Goal: Task Accomplishment & Management: Complete application form

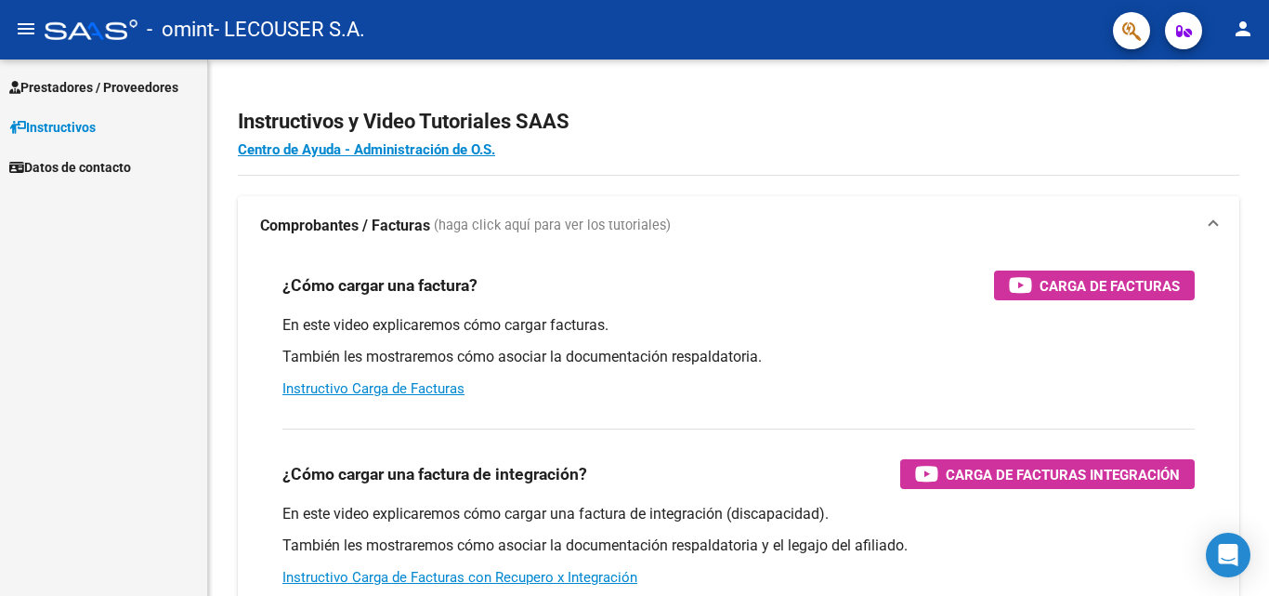
click at [125, 77] on span "Prestadores / Proveedores" at bounding box center [93, 87] width 169 height 20
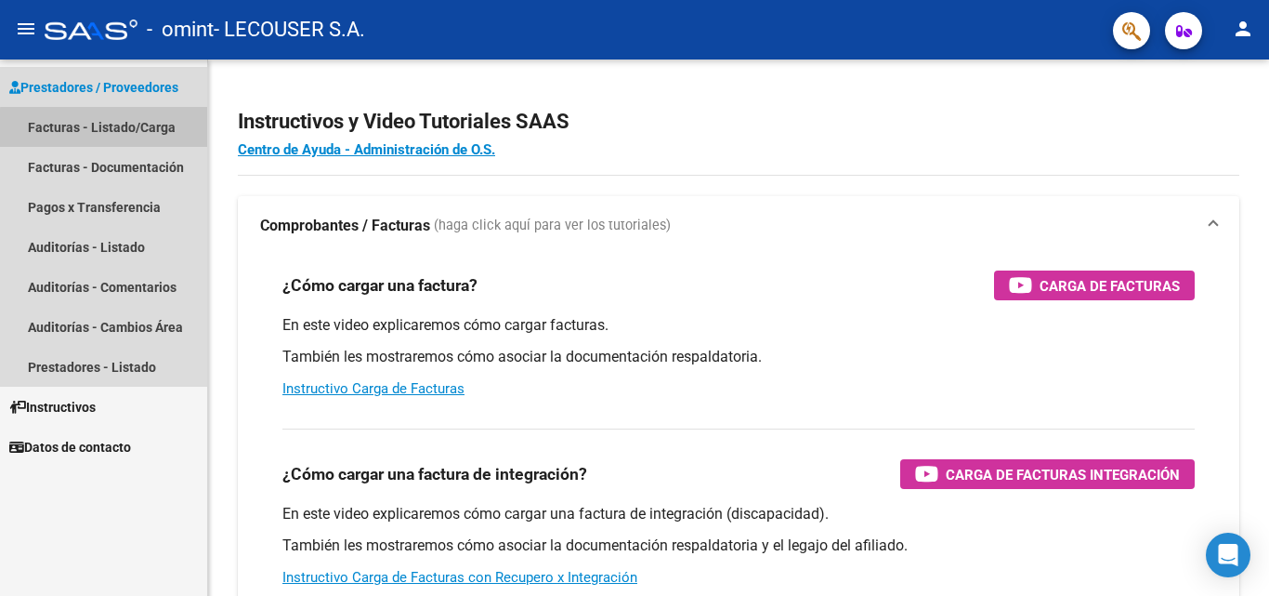
click at [157, 131] on link "Facturas - Listado/Carga" at bounding box center [103, 127] width 207 height 40
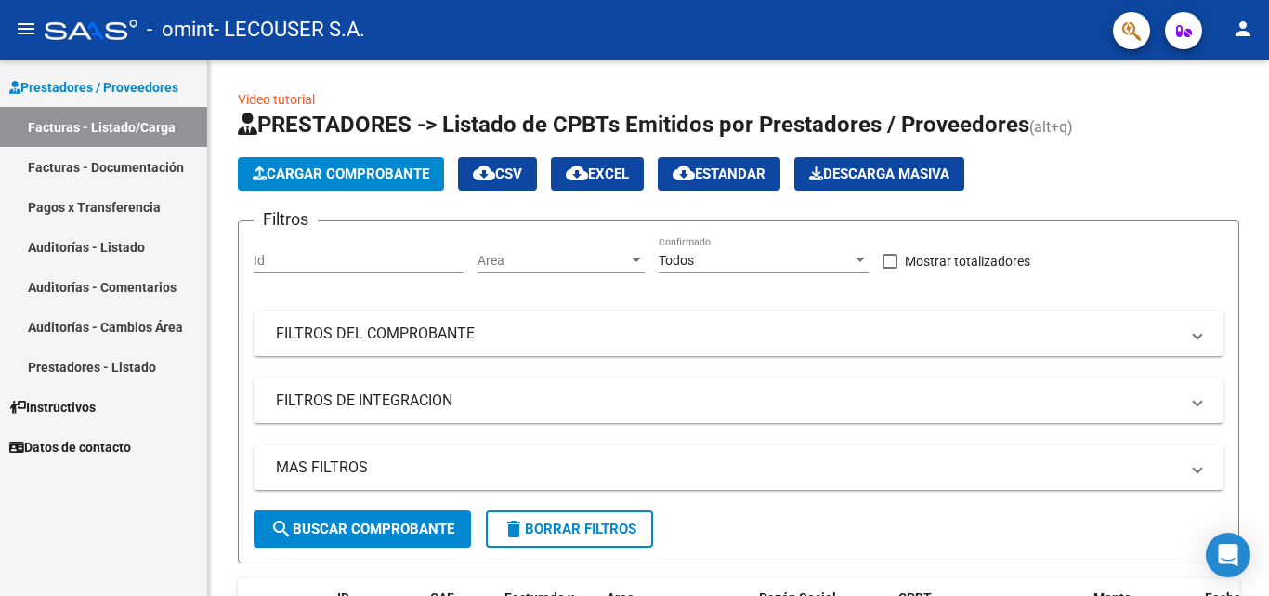
click at [1237, 31] on mat-icon "person" at bounding box center [1243, 29] width 22 height 22
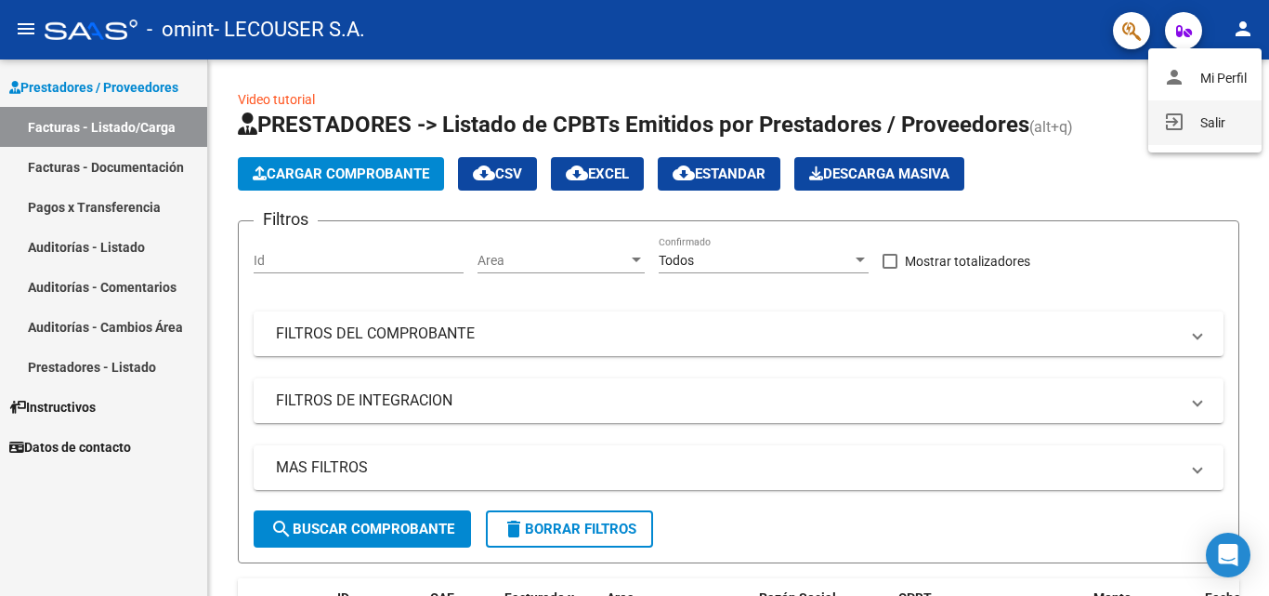
click at [1198, 129] on button "exit_to_app Salir" at bounding box center [1205, 122] width 113 height 45
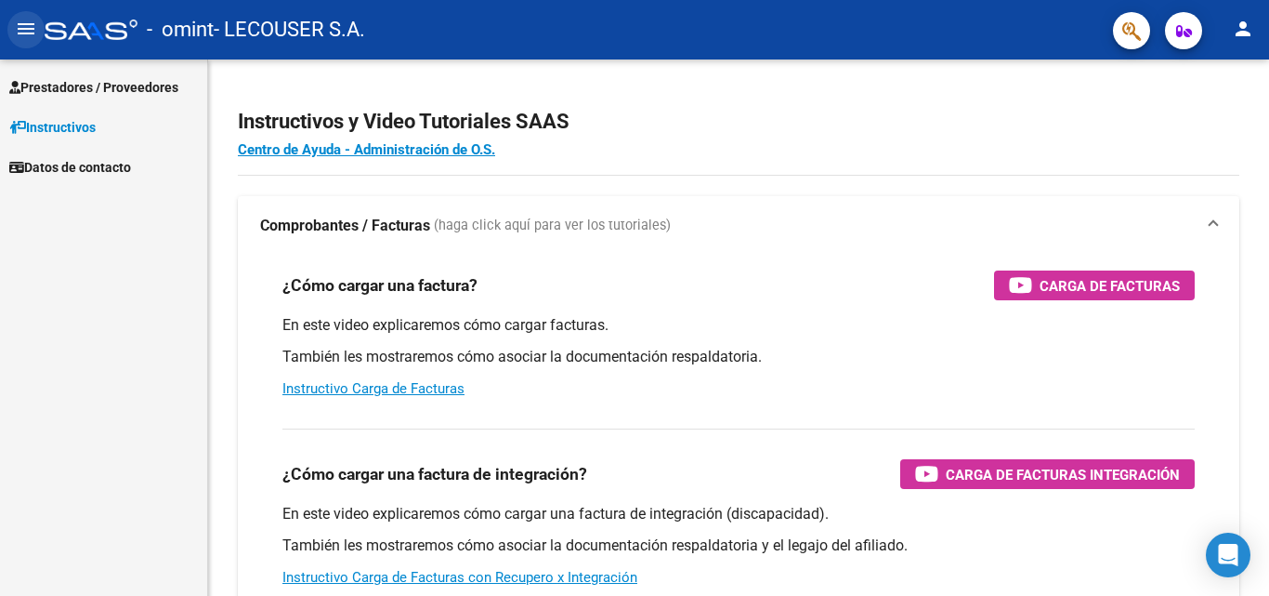
click at [20, 34] on mat-icon "menu" at bounding box center [26, 29] width 22 height 22
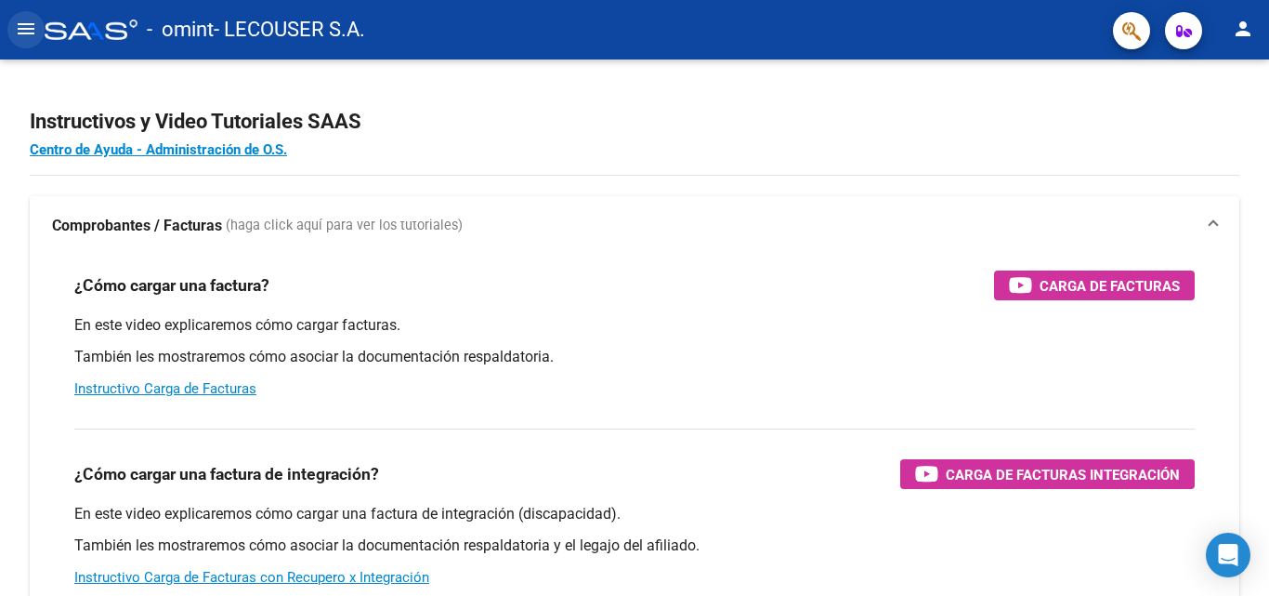
click at [20, 34] on mat-icon "menu" at bounding box center [26, 29] width 22 height 22
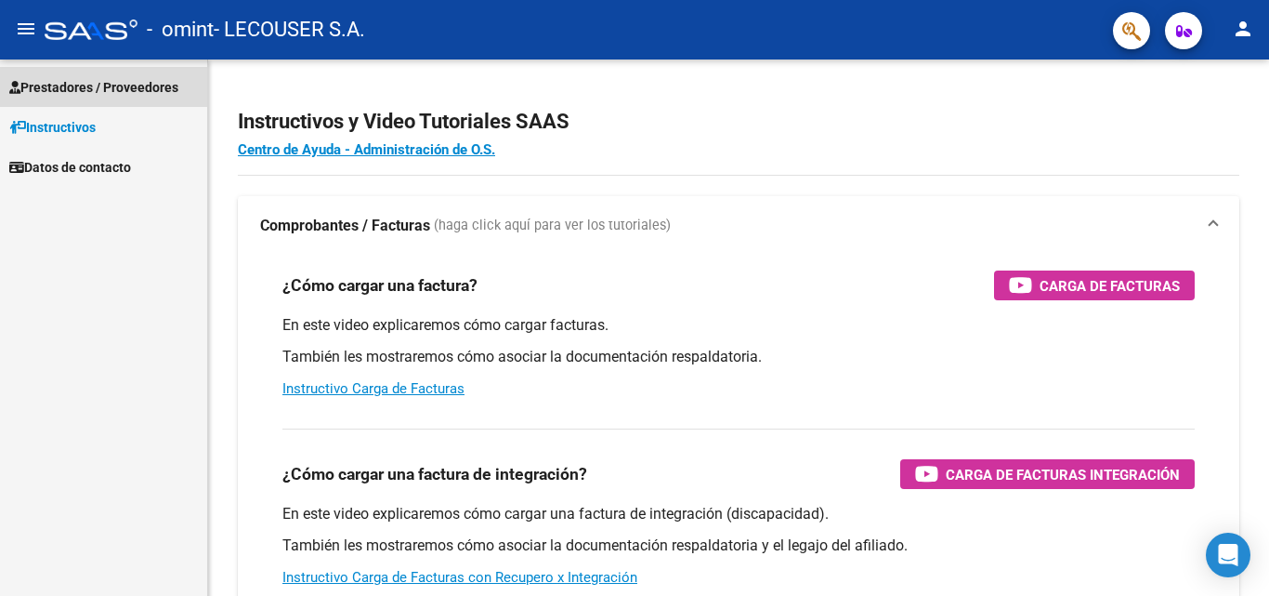
click at [76, 85] on span "Prestadores / Proveedores" at bounding box center [93, 87] width 169 height 20
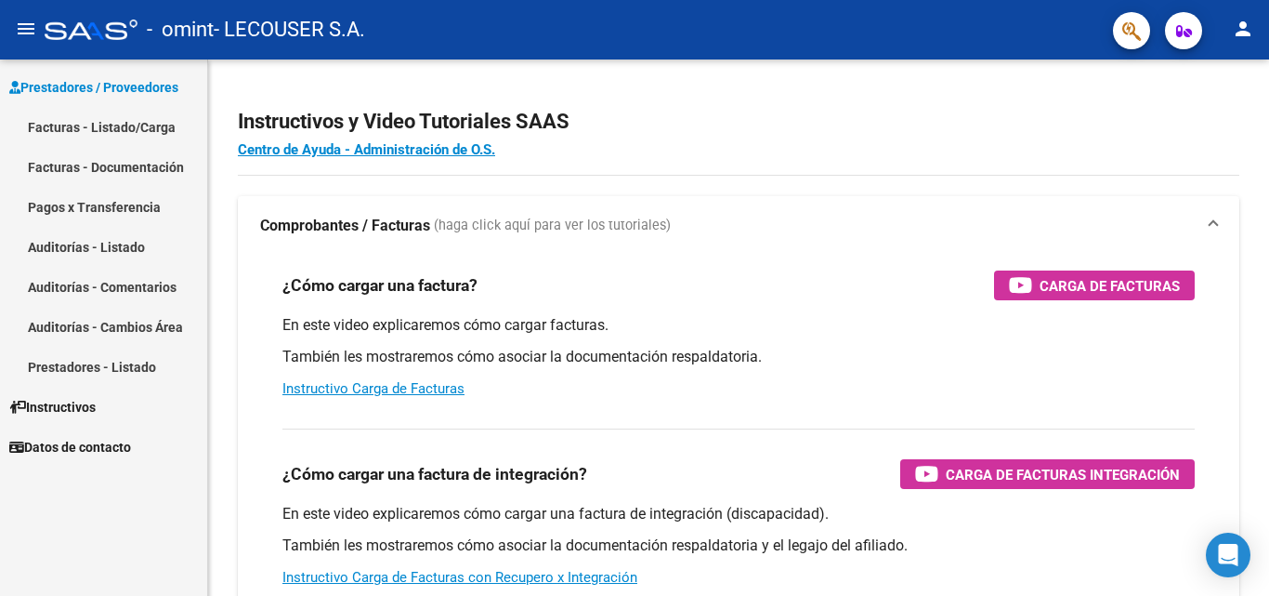
click at [76, 122] on link "Facturas - Listado/Carga" at bounding box center [103, 127] width 207 height 40
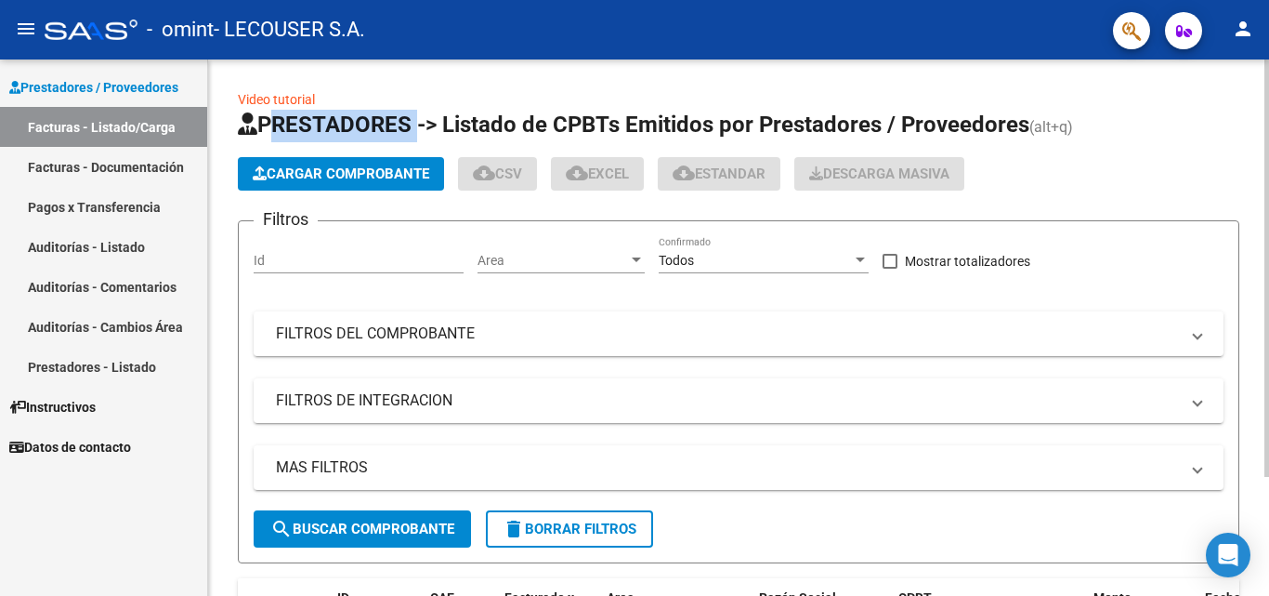
drag, startPoint x: 267, startPoint y: 126, endPoint x: 415, endPoint y: 126, distance: 148.7
click at [415, 126] on span "PRESTADORES -> Listado de CPBTs Emitidos por Prestadores / Proveedores" at bounding box center [634, 125] width 792 height 26
drag, startPoint x: 415, startPoint y: 126, endPoint x: 269, endPoint y: 129, distance: 145.9
click at [269, 129] on span "PRESTADORES -> Listado de CPBTs Emitidos por Prestadores / Proveedores" at bounding box center [634, 125] width 792 height 26
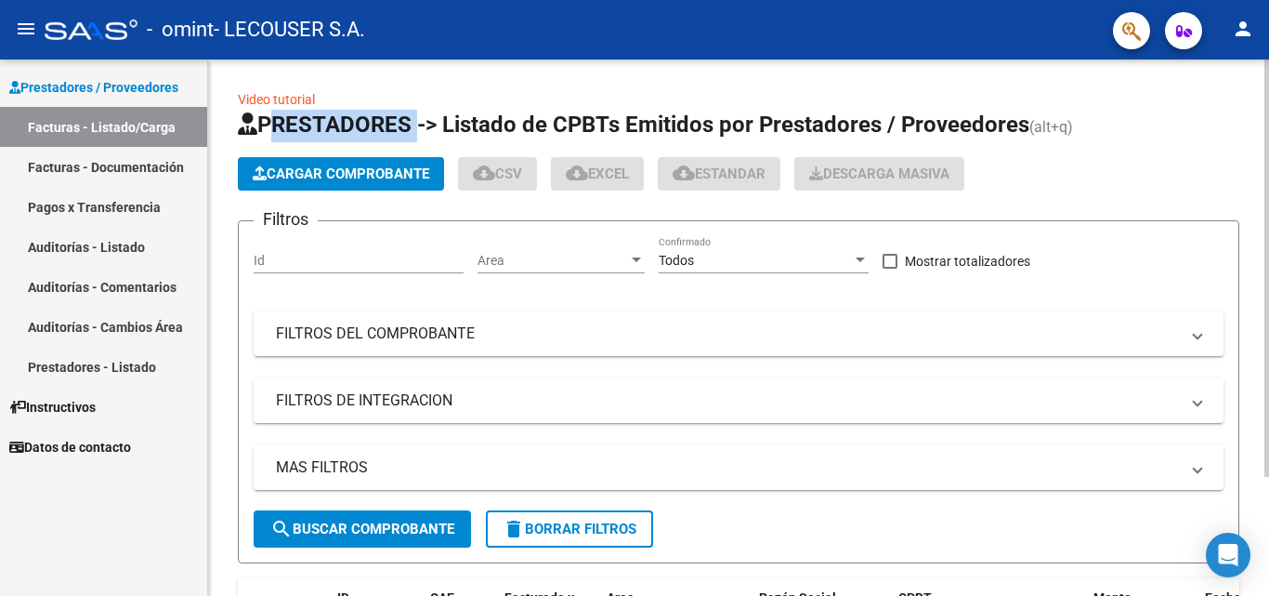
click at [269, 129] on span "PRESTADORES -> Listado de CPBTs Emitidos por Prestadores / Proveedores" at bounding box center [634, 125] width 792 height 26
drag, startPoint x: 264, startPoint y: 125, endPoint x: 414, endPoint y: 121, distance: 149.7
click at [414, 121] on span "PRESTADORES -> Listado de CPBTs Emitidos por Prestadores / Proveedores" at bounding box center [634, 125] width 792 height 26
drag, startPoint x: 240, startPoint y: 76, endPoint x: 282, endPoint y: 78, distance: 42.8
click at [282, 78] on div "Video tutorial PRESTADORES -> Listado de CPBTs Emitidos por Prestadores / Prove…" at bounding box center [738, 403] width 1061 height 689
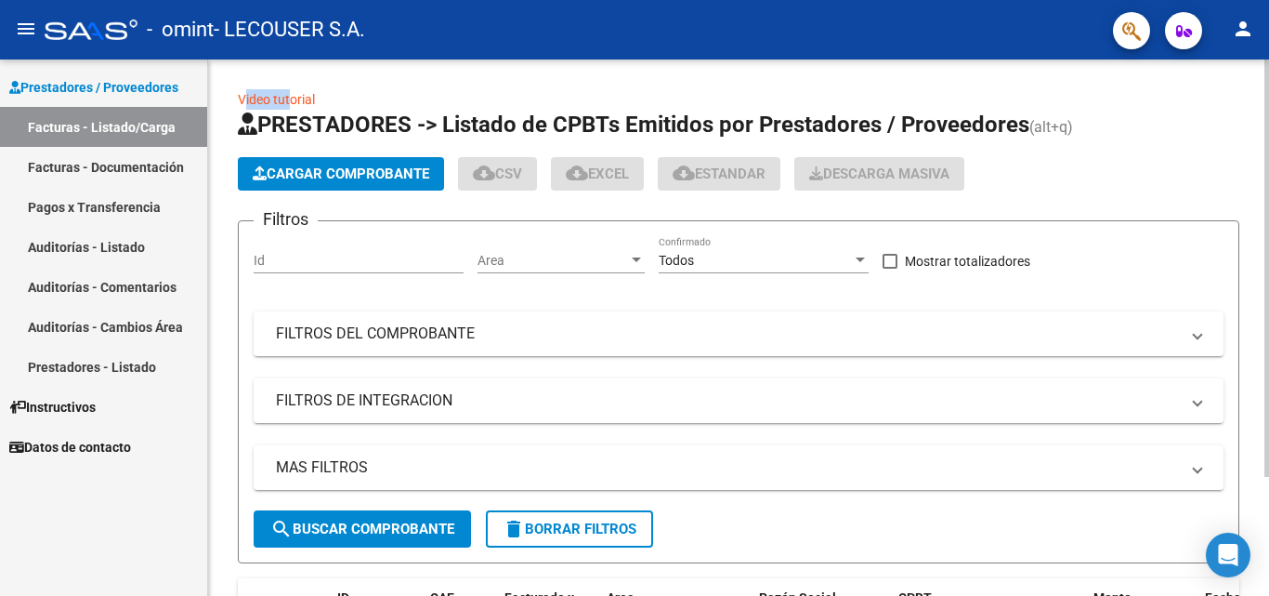
click at [282, 78] on div "Video tutorial PRESTADORES -> Listado de CPBTs Emitidos por Prestadores / Prove…" at bounding box center [738, 403] width 1061 height 689
click at [364, 168] on span "Cargar Comprobante" at bounding box center [341, 173] width 177 height 17
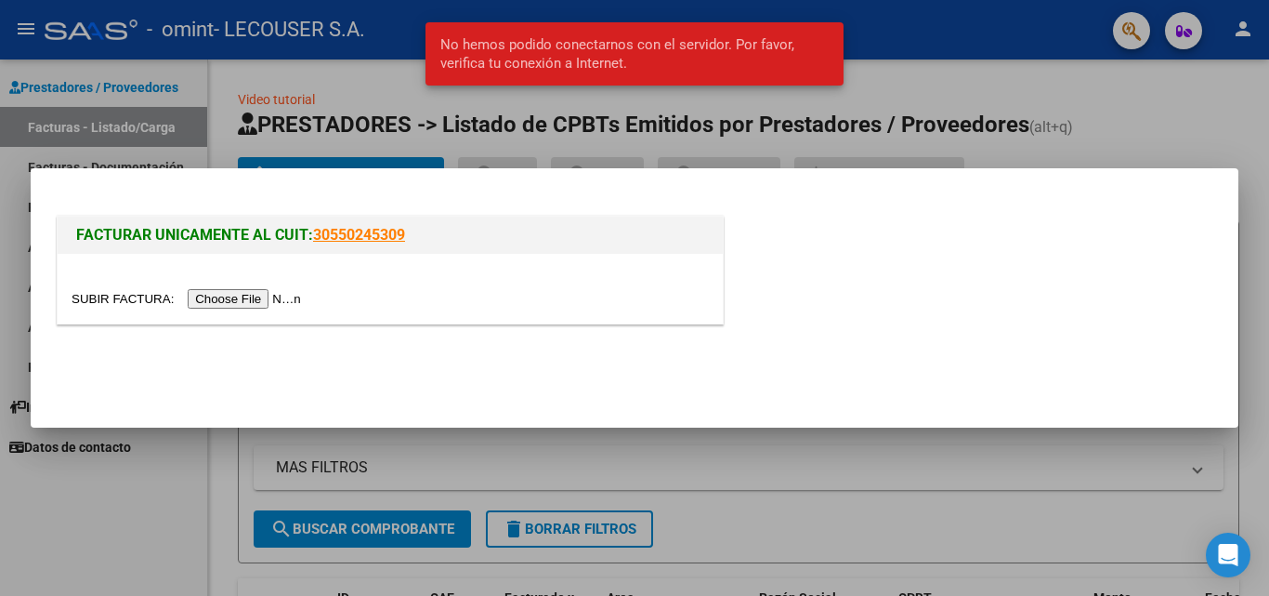
click at [651, 72] on span "No hemos podido conectarnos con el servidor. Por favor, verifica tu conexión a …" at bounding box center [634, 53] width 389 height 37
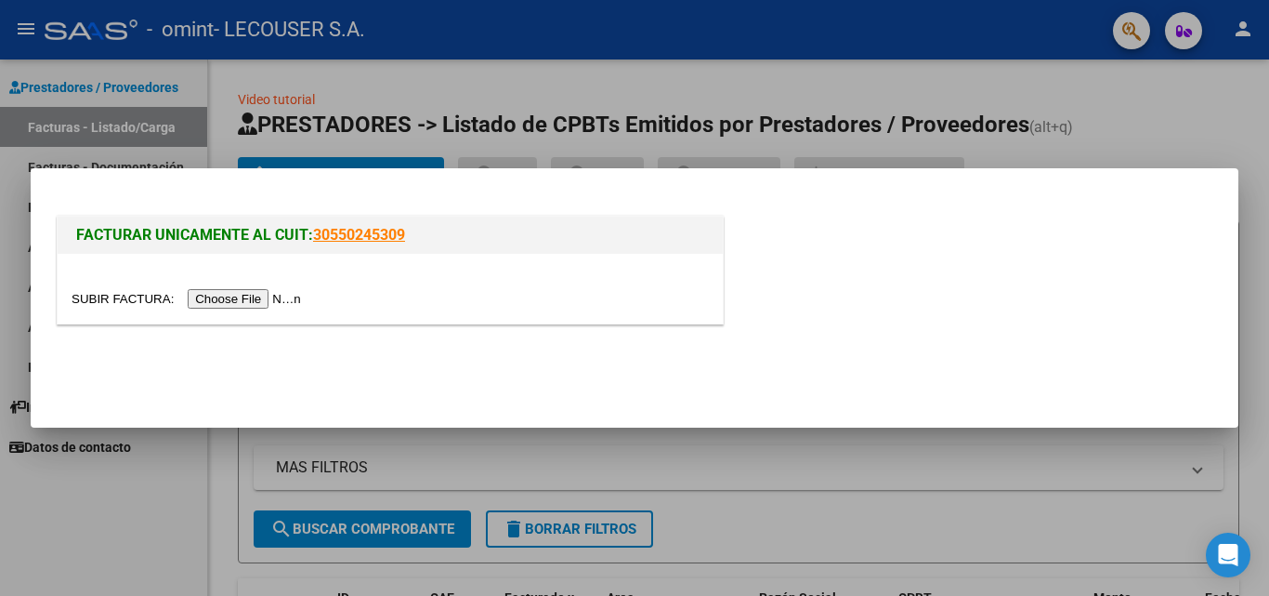
click at [287, 296] on input "file" at bounding box center [189, 299] width 235 height 20
click at [275, 299] on input "file" at bounding box center [189, 299] width 235 height 20
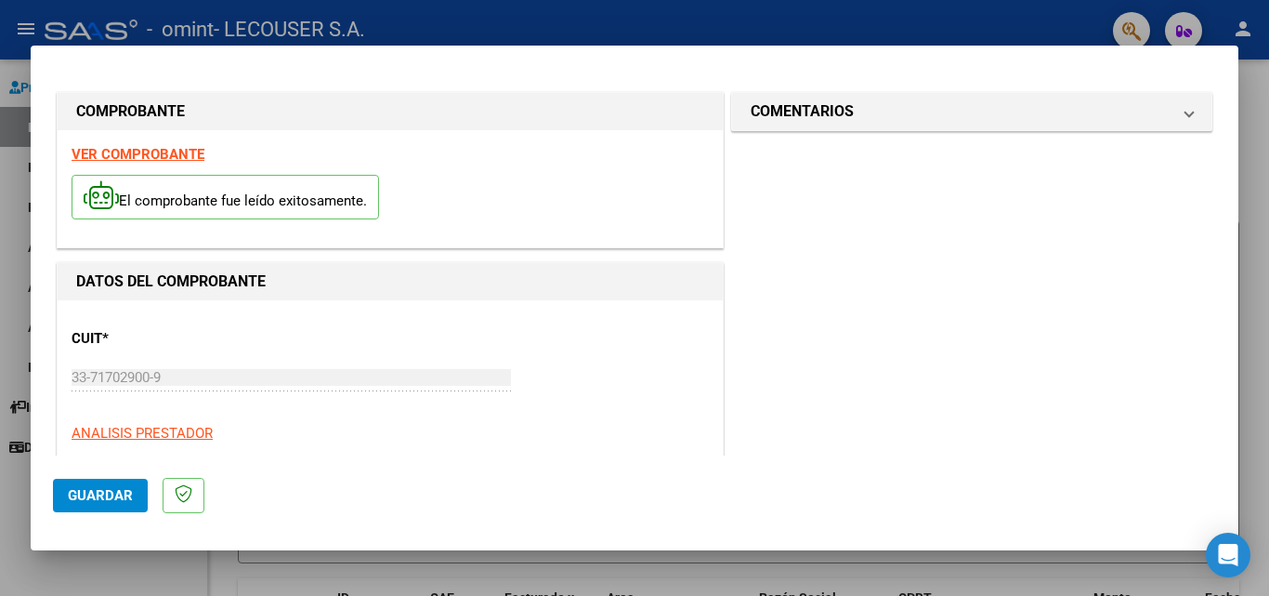
click at [108, 490] on span "Guardar" at bounding box center [100, 495] width 65 height 17
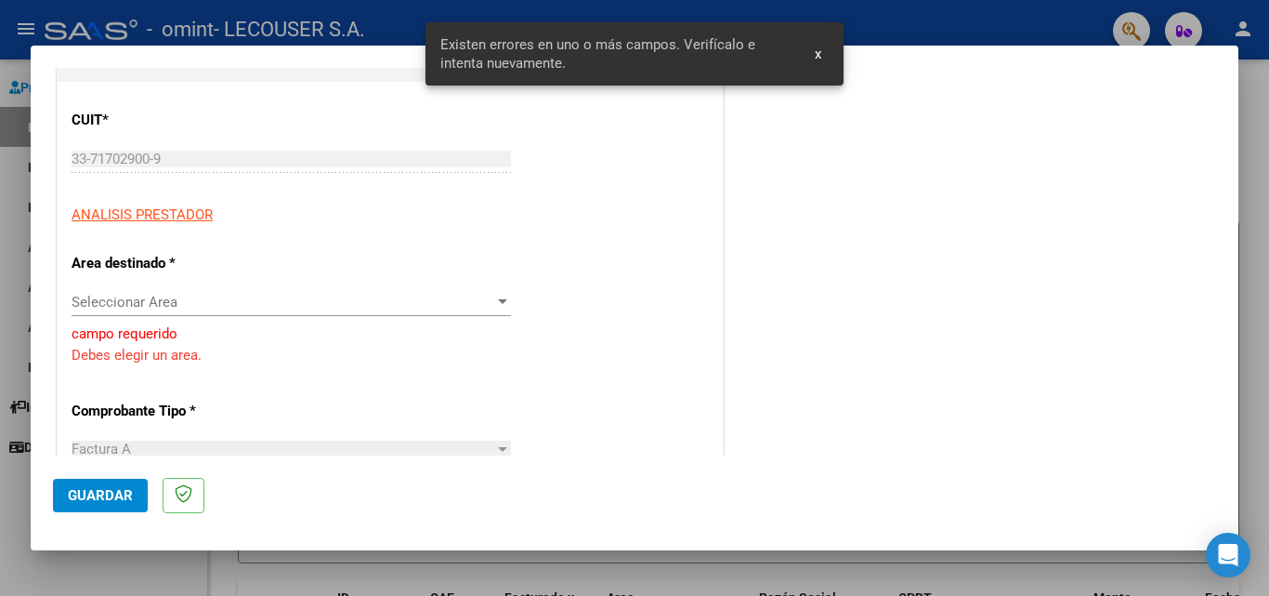
scroll to position [219, 0]
click at [177, 310] on div "Seleccionar Area Seleccionar Area" at bounding box center [292, 301] width 440 height 28
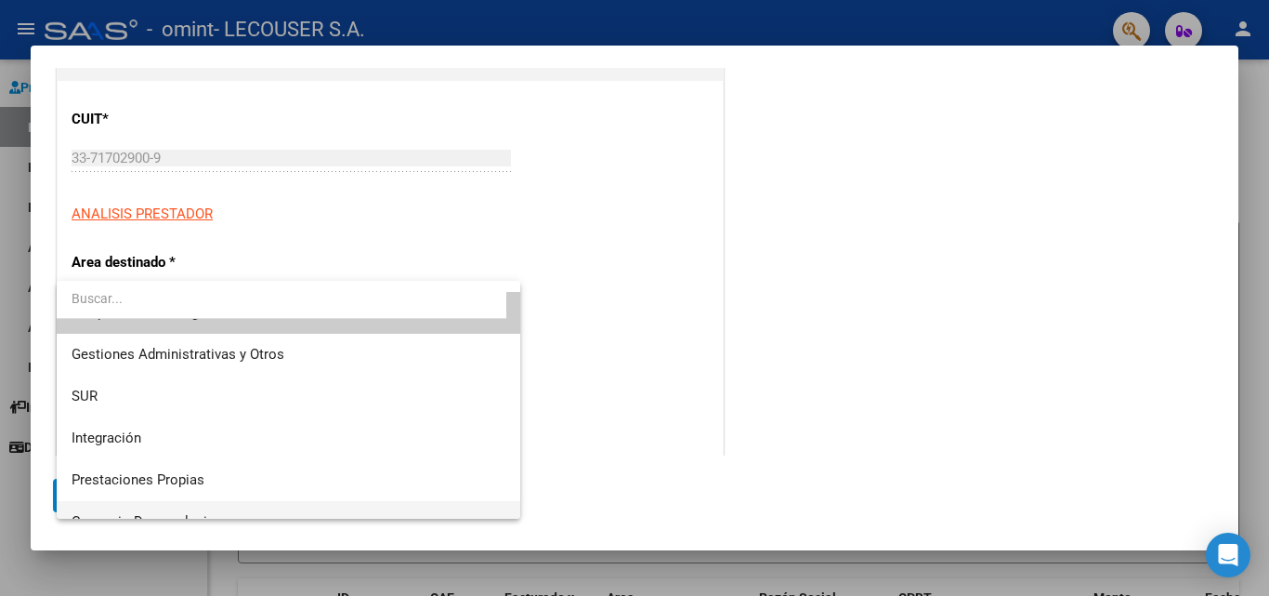
scroll to position [0, 0]
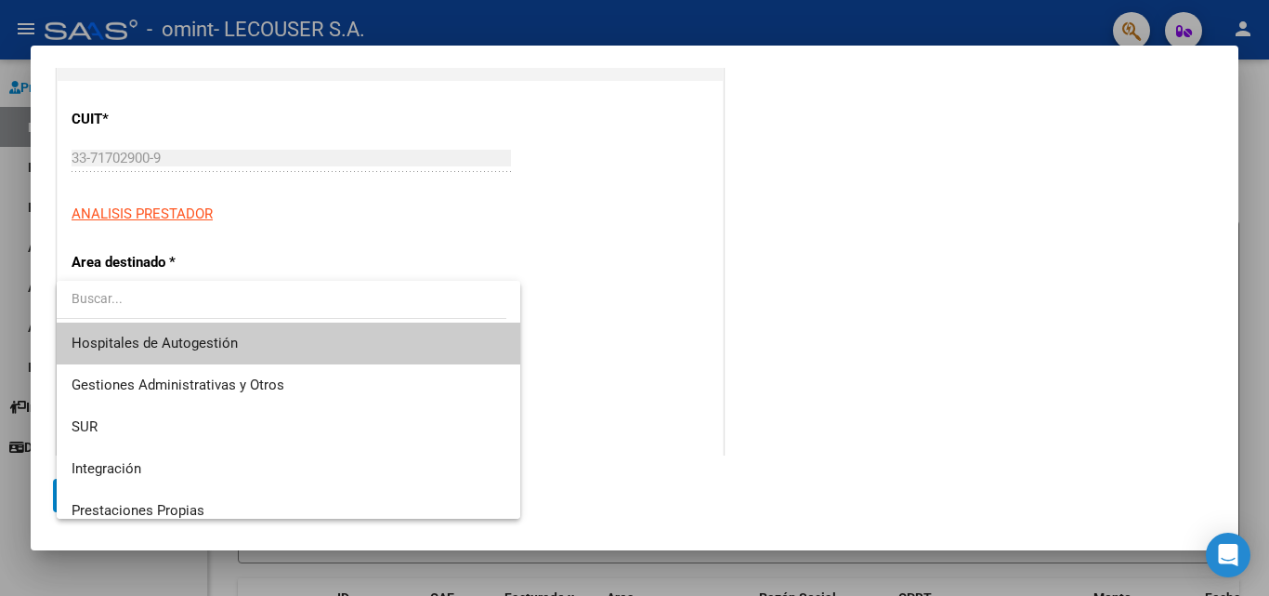
click at [616, 269] on div at bounding box center [634, 298] width 1269 height 596
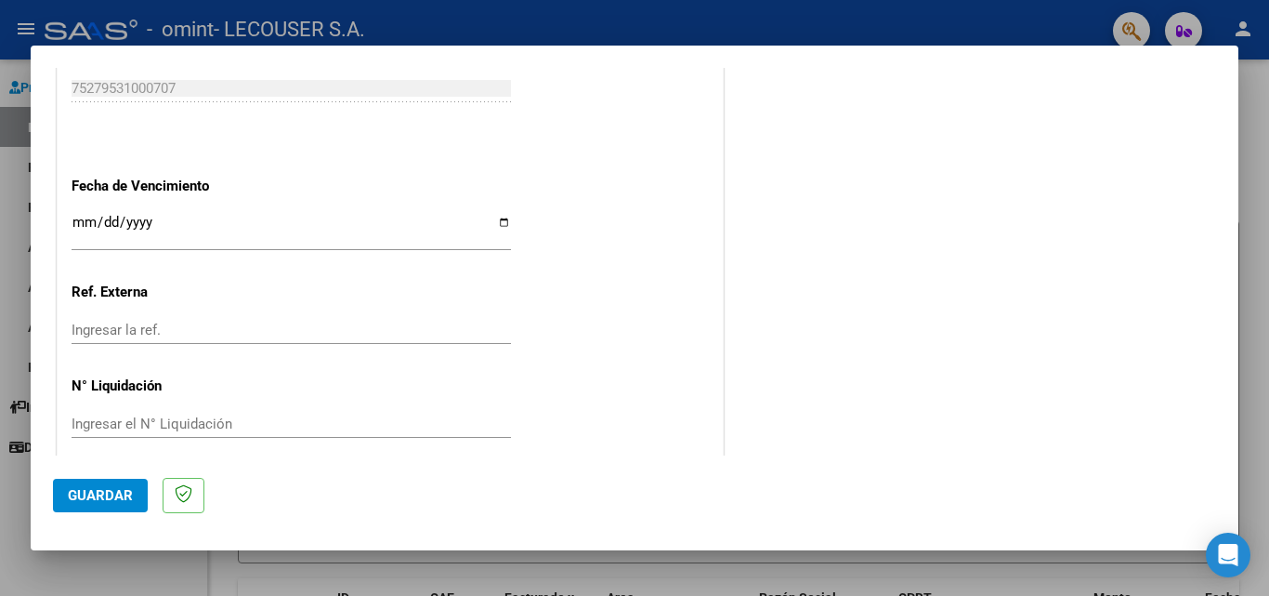
scroll to position [1080, 0]
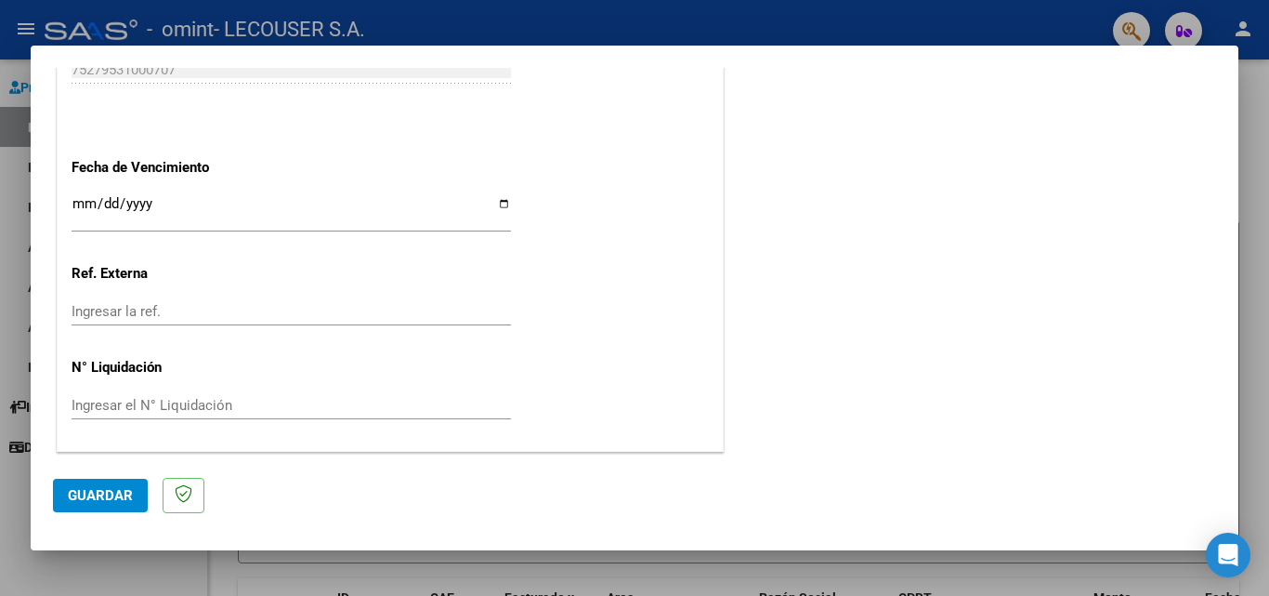
click at [130, 317] on input "Ingresar la ref." at bounding box center [292, 311] width 440 height 17
click at [152, 404] on input "Ingresar el N° Liquidación" at bounding box center [292, 405] width 440 height 17
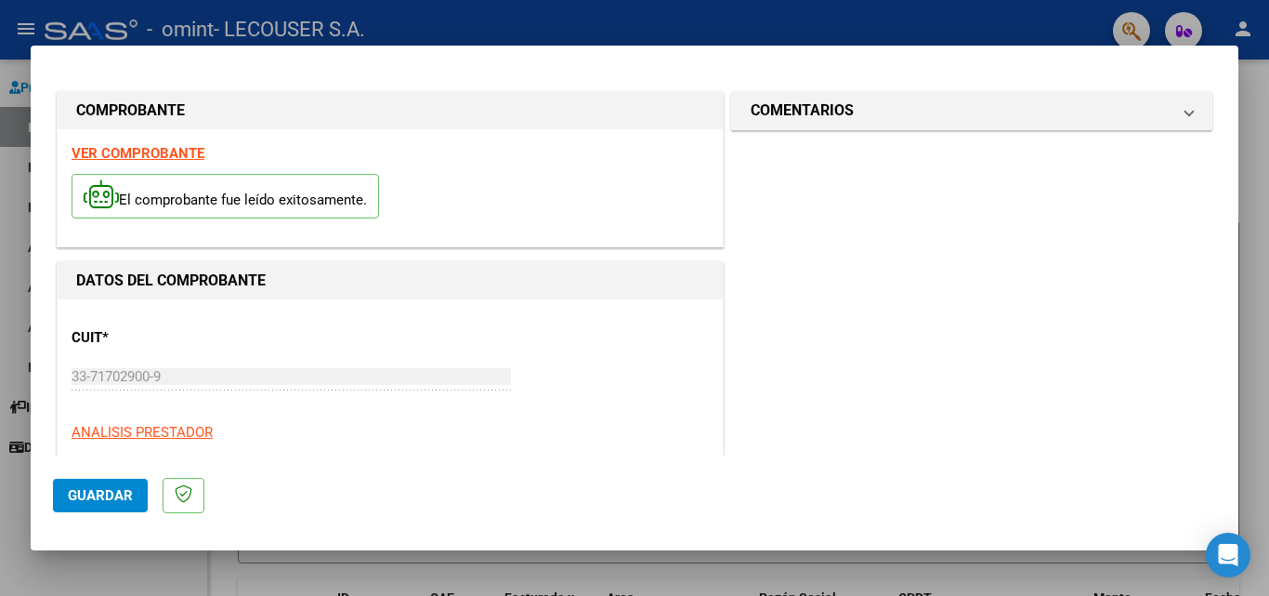
scroll to position [0, 0]
click at [157, 158] on strong "VER COMPROBANTE" at bounding box center [138, 154] width 133 height 17
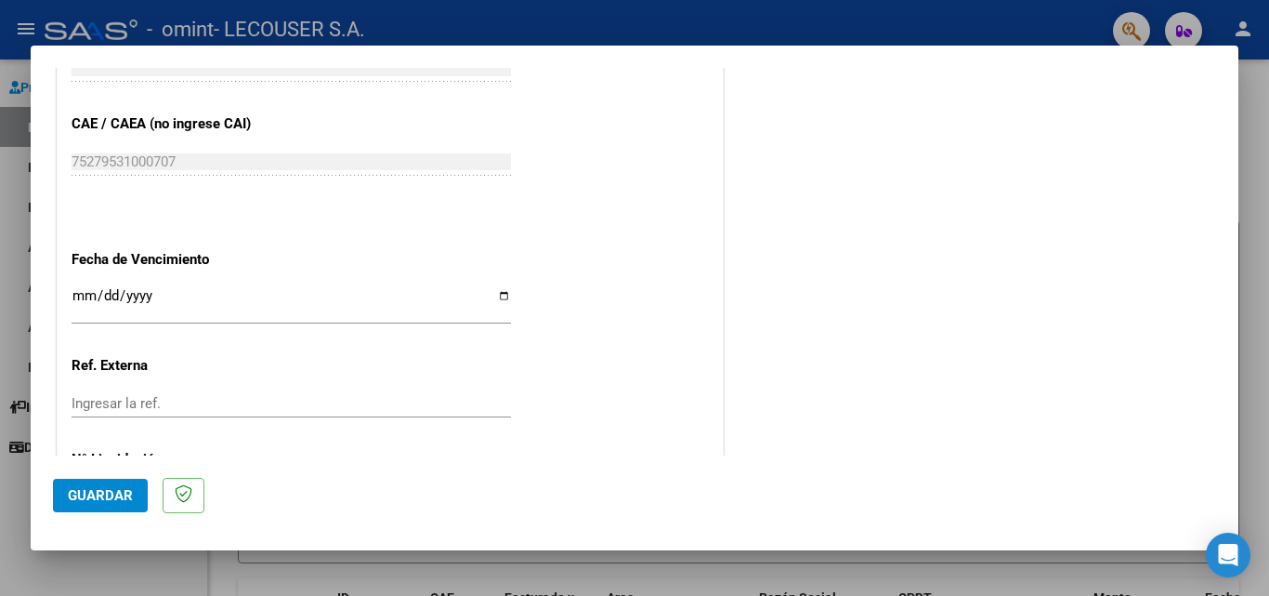
scroll to position [991, 0]
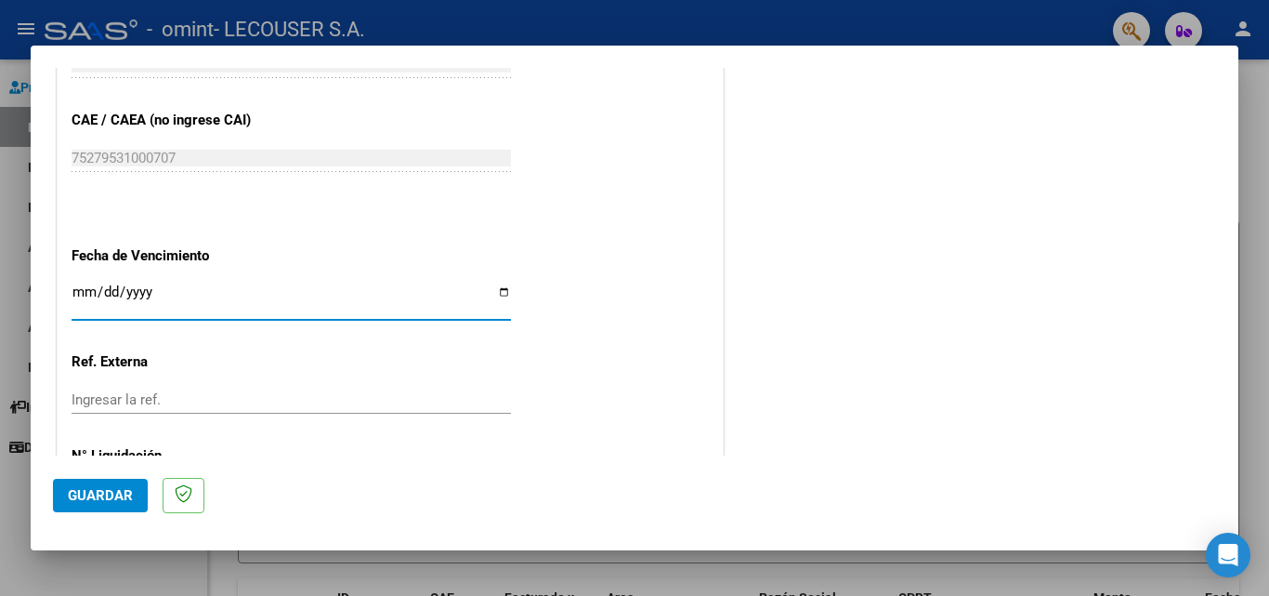
click at [498, 290] on input "Ingresar la fecha" at bounding box center [292, 299] width 440 height 30
type input "2025-07-14"
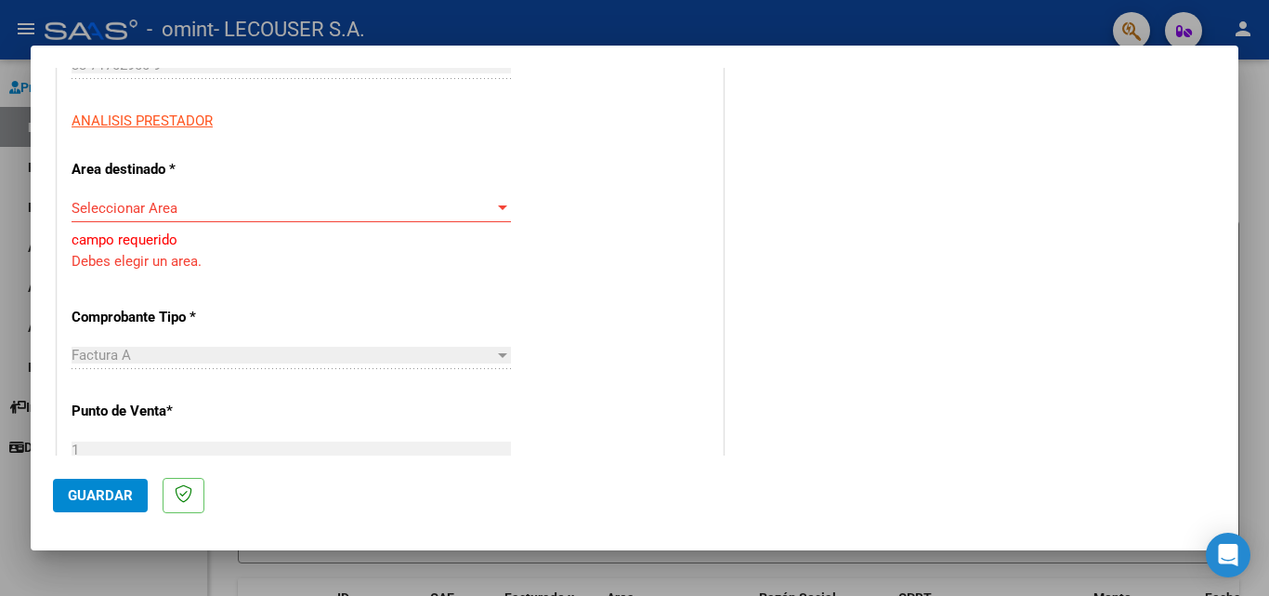
scroll to position [243, 0]
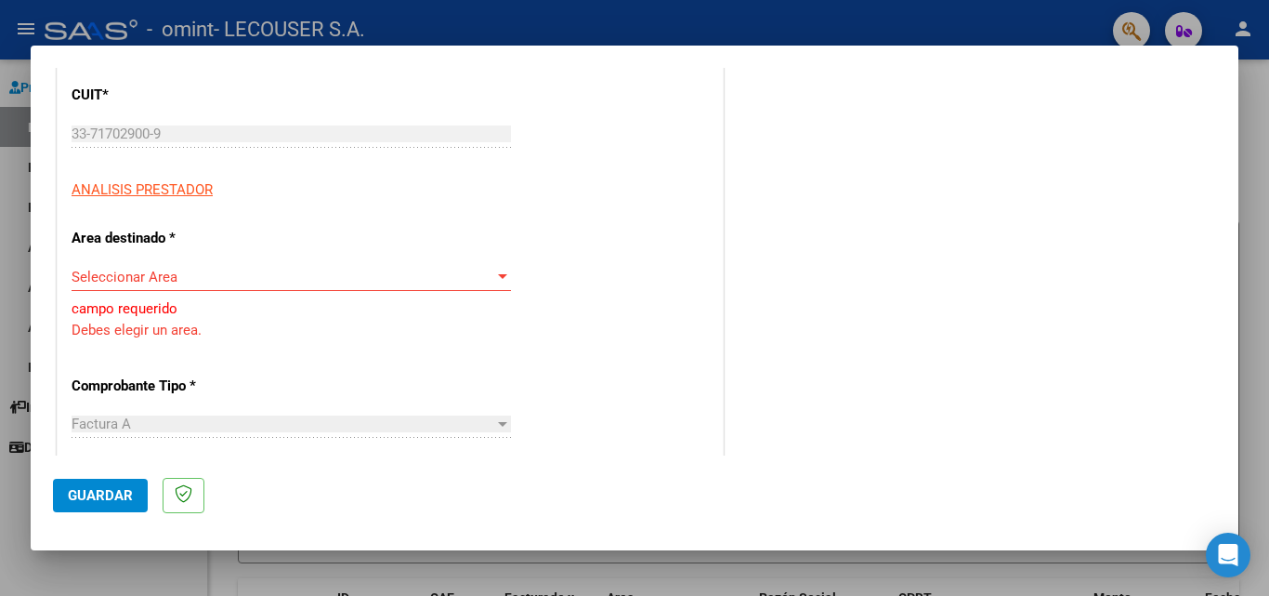
click at [150, 276] on span "Seleccionar Area" at bounding box center [283, 277] width 423 height 17
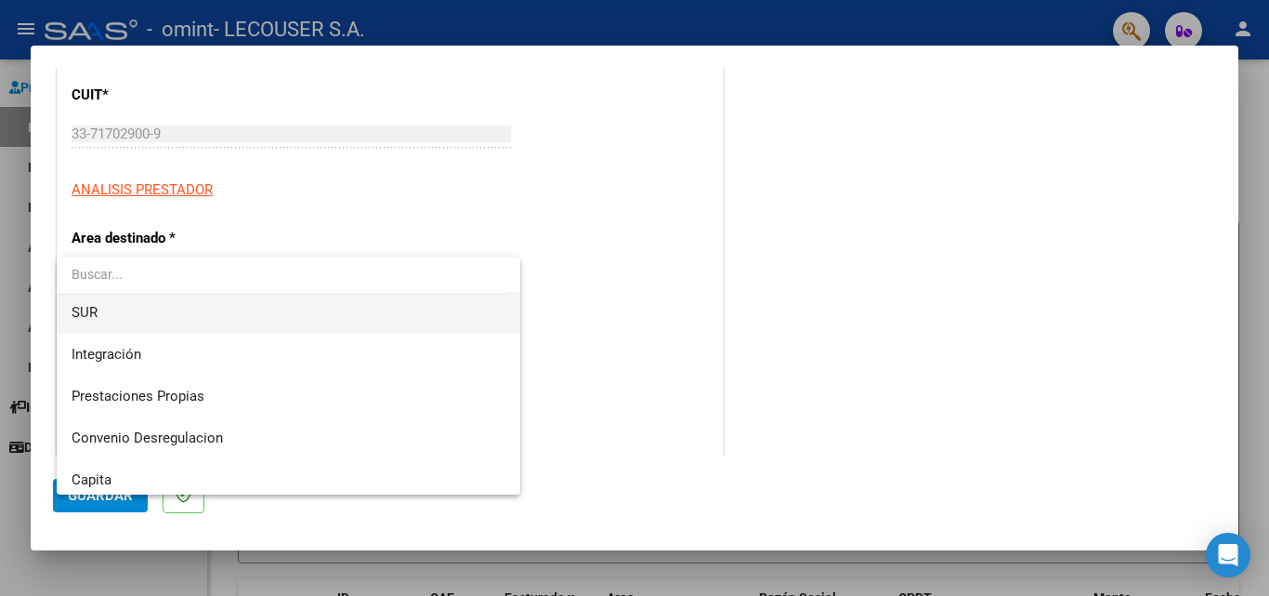
scroll to position [46, 0]
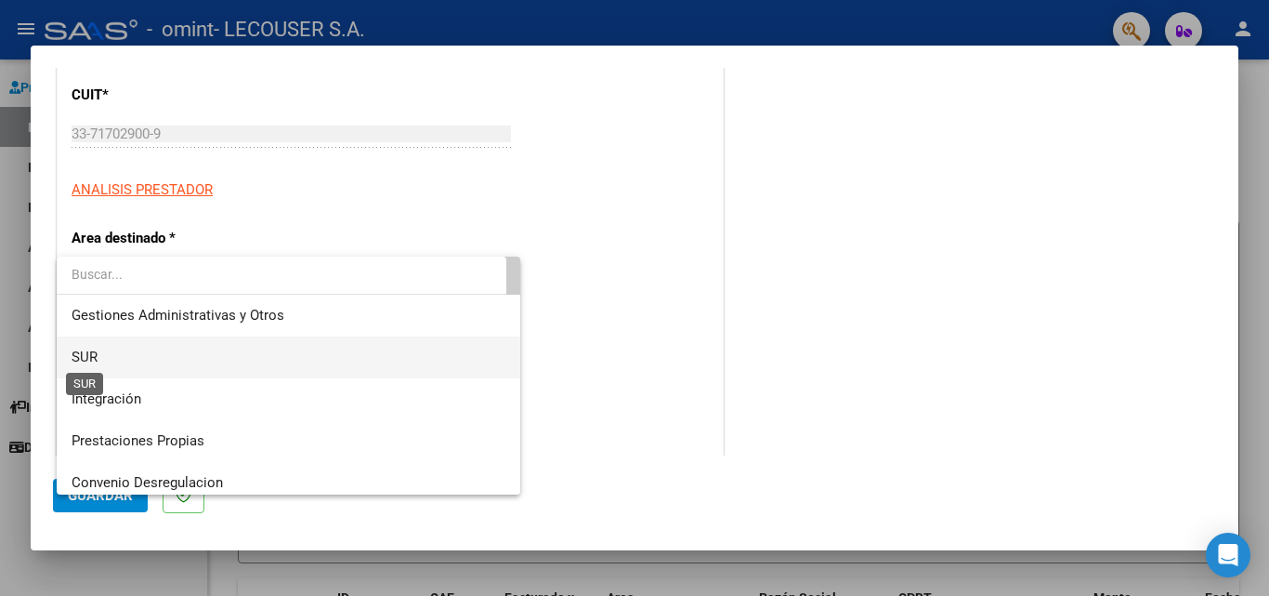
click at [88, 359] on span "SUR" at bounding box center [85, 356] width 26 height 17
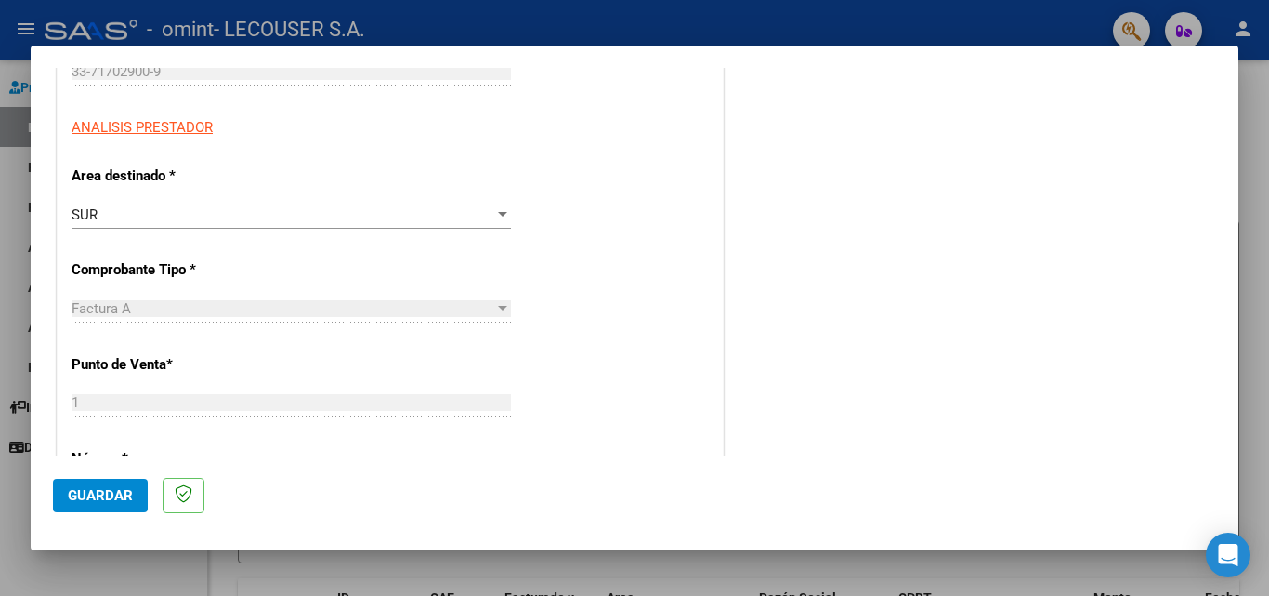
scroll to position [295, 0]
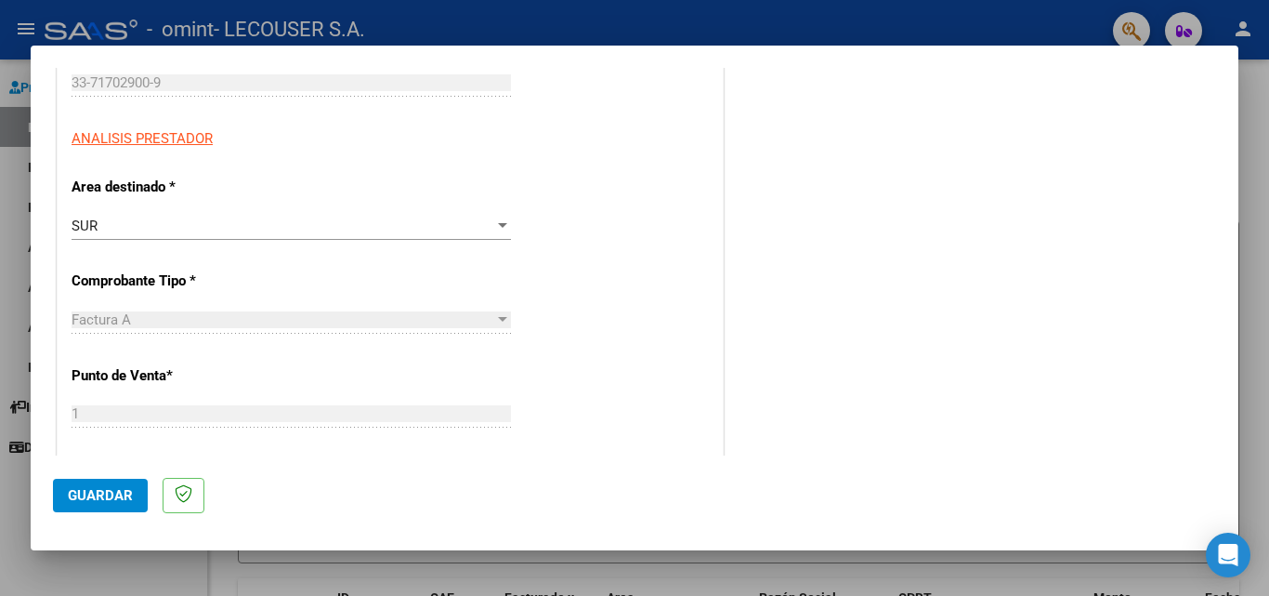
click at [190, 229] on div "SUR" at bounding box center [283, 225] width 423 height 17
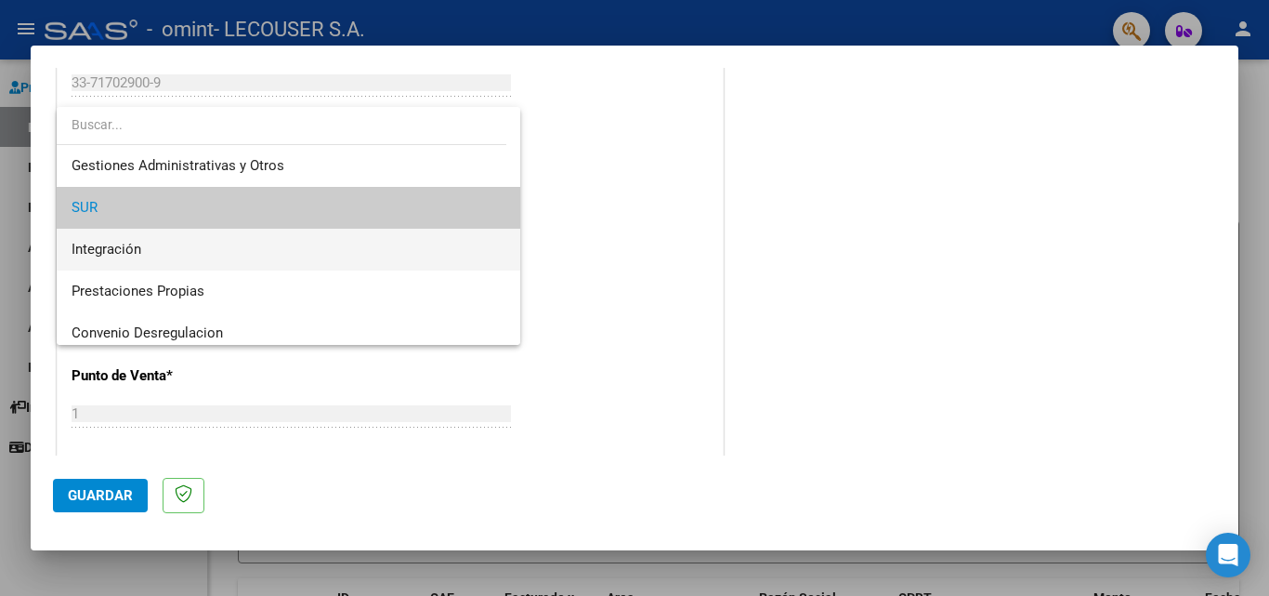
scroll to position [15, 0]
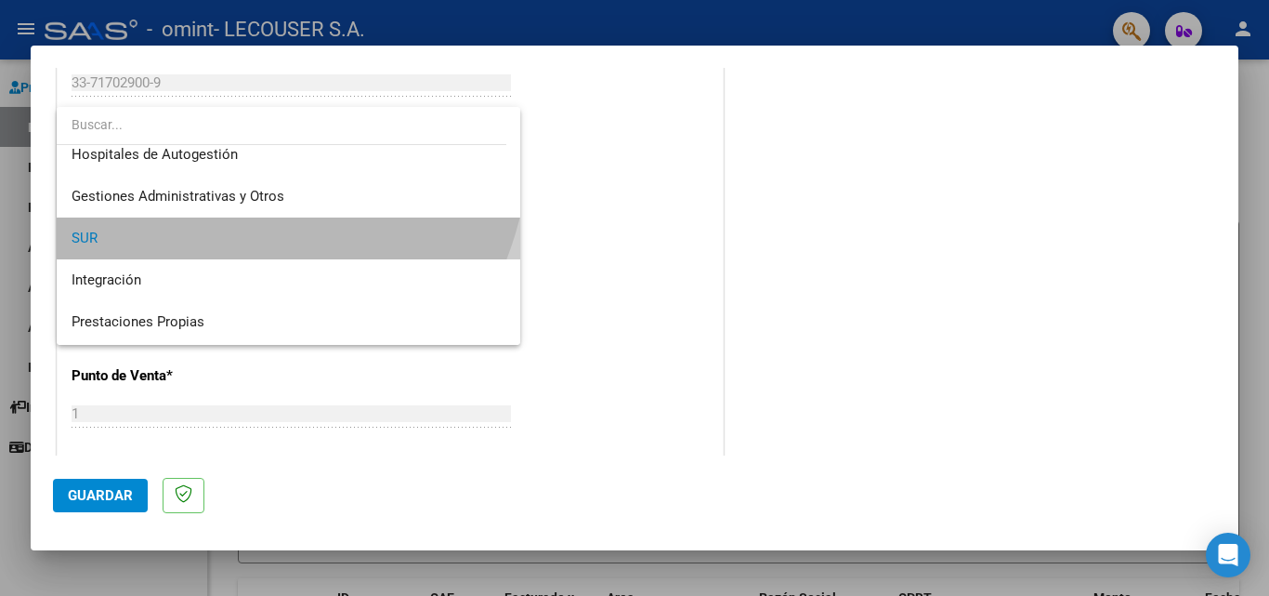
click at [179, 251] on span "SUR" at bounding box center [289, 238] width 434 height 42
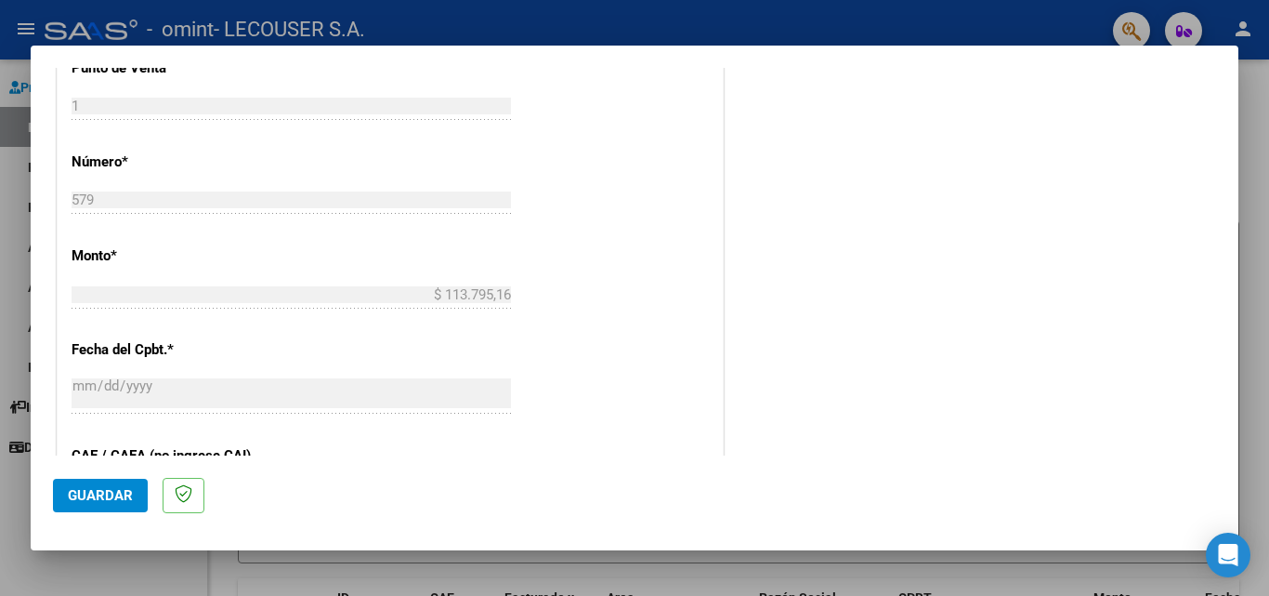
scroll to position [605, 0]
click at [110, 492] on span "Guardar" at bounding box center [100, 495] width 65 height 17
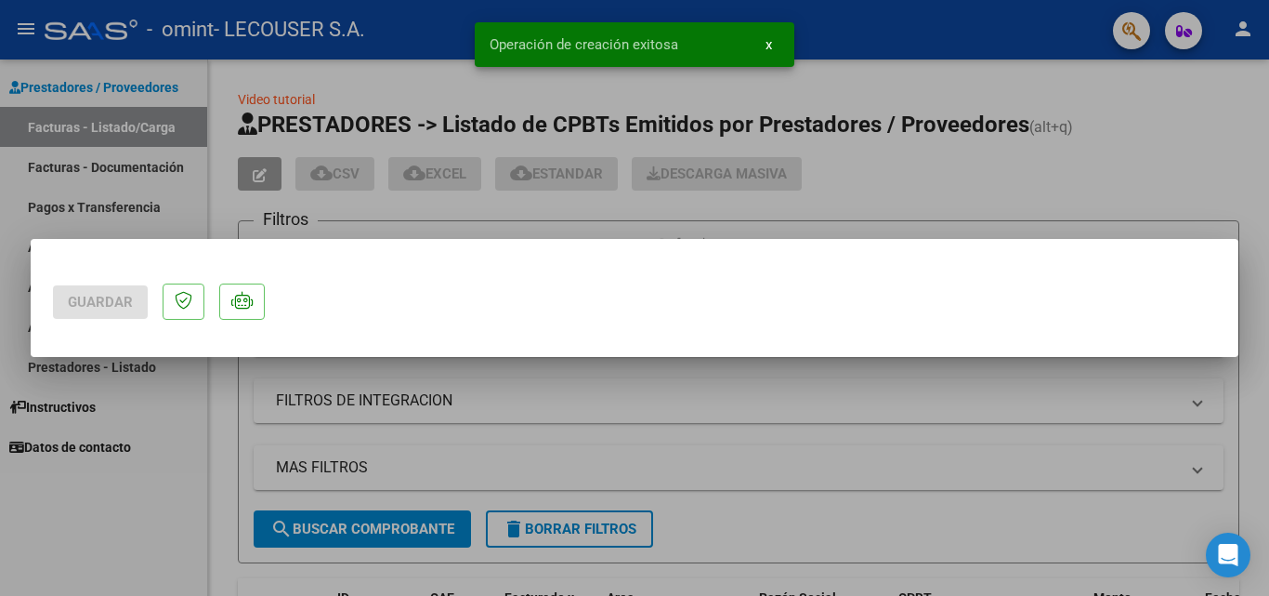
scroll to position [0, 0]
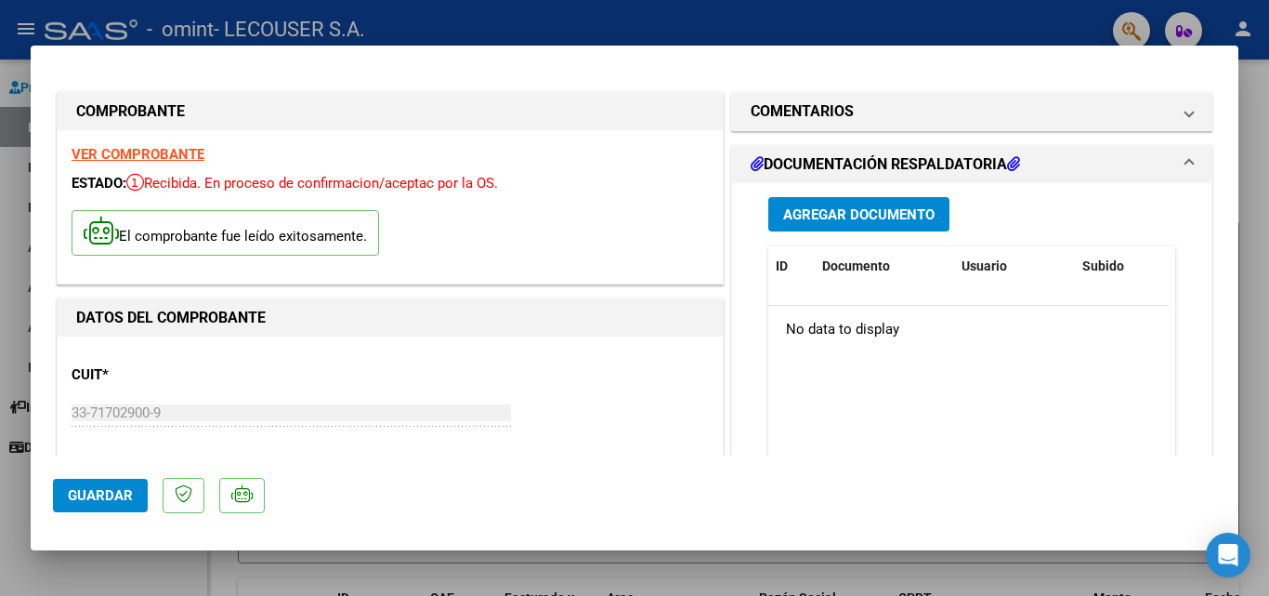
click at [827, 221] on span "Agregar Documento" at bounding box center [858, 214] width 151 height 17
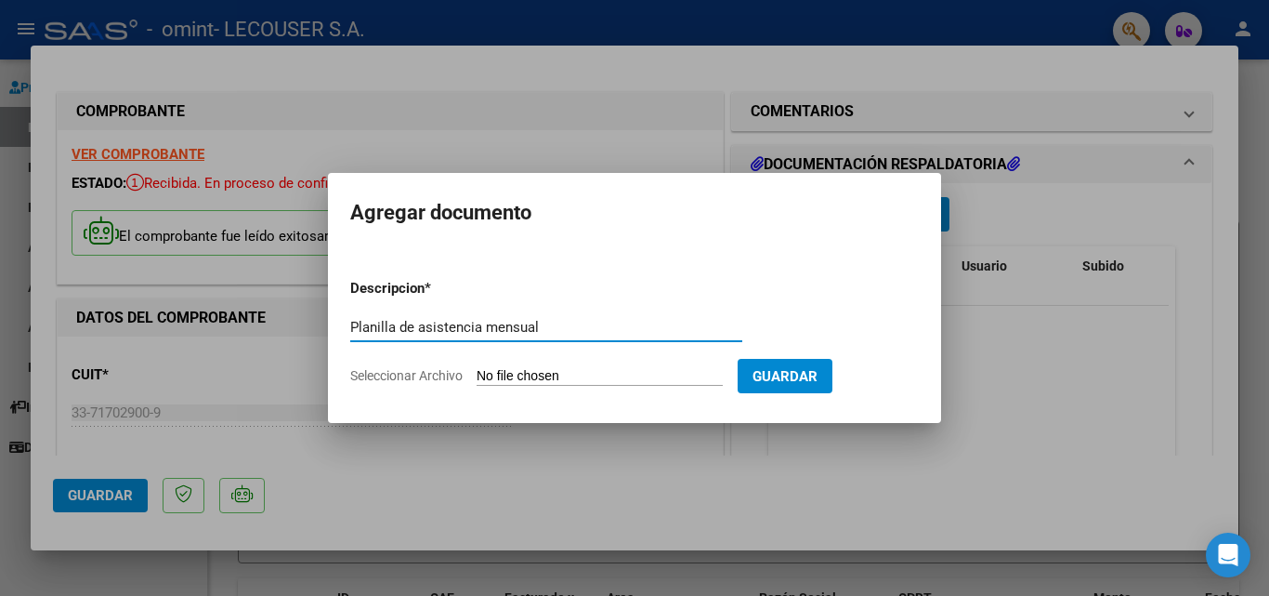
type input "Planilla de asistencia mensual"
click at [641, 378] on input "Seleccionar Archivo" at bounding box center [600, 377] width 246 height 18
type input "C:\fakepath\Ruiz Bruno Junio 2025.pdf"
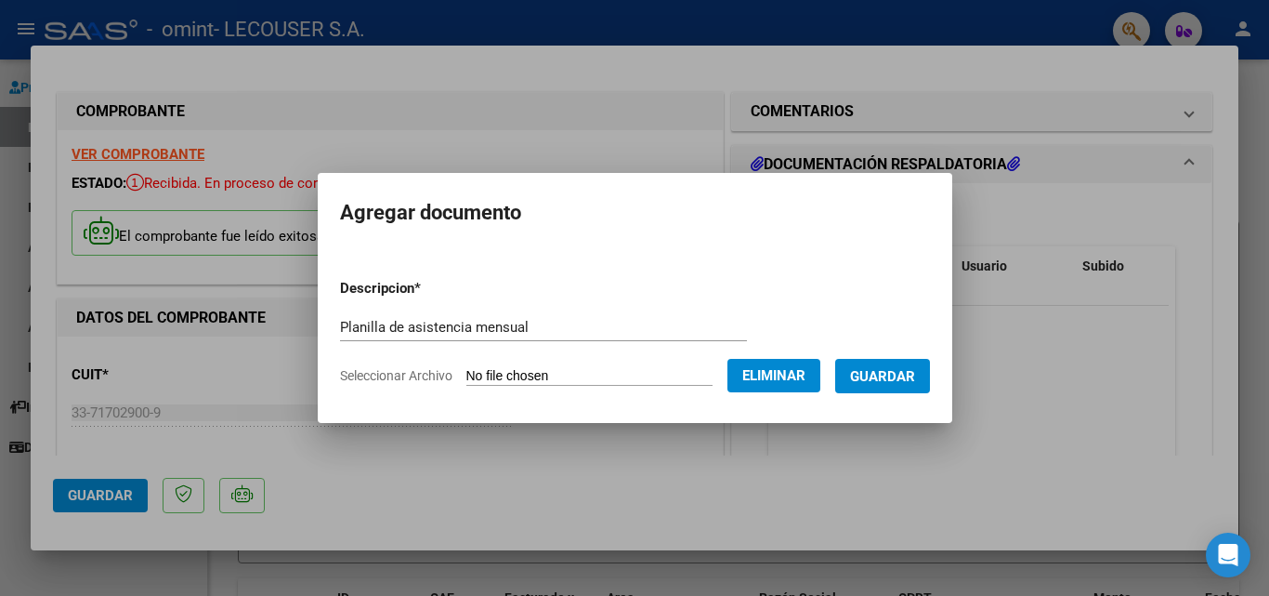
click at [868, 382] on span "Guardar" at bounding box center [882, 376] width 65 height 17
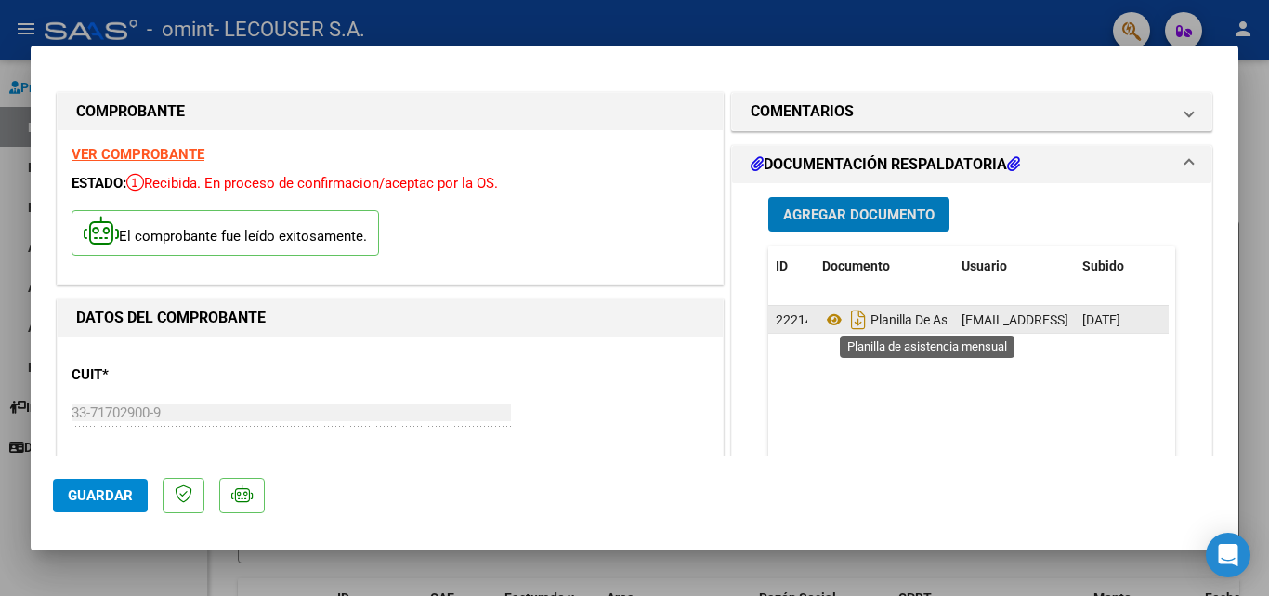
click at [872, 319] on span "Planilla De Asistencia Mensual" at bounding box center [933, 319] width 222 height 15
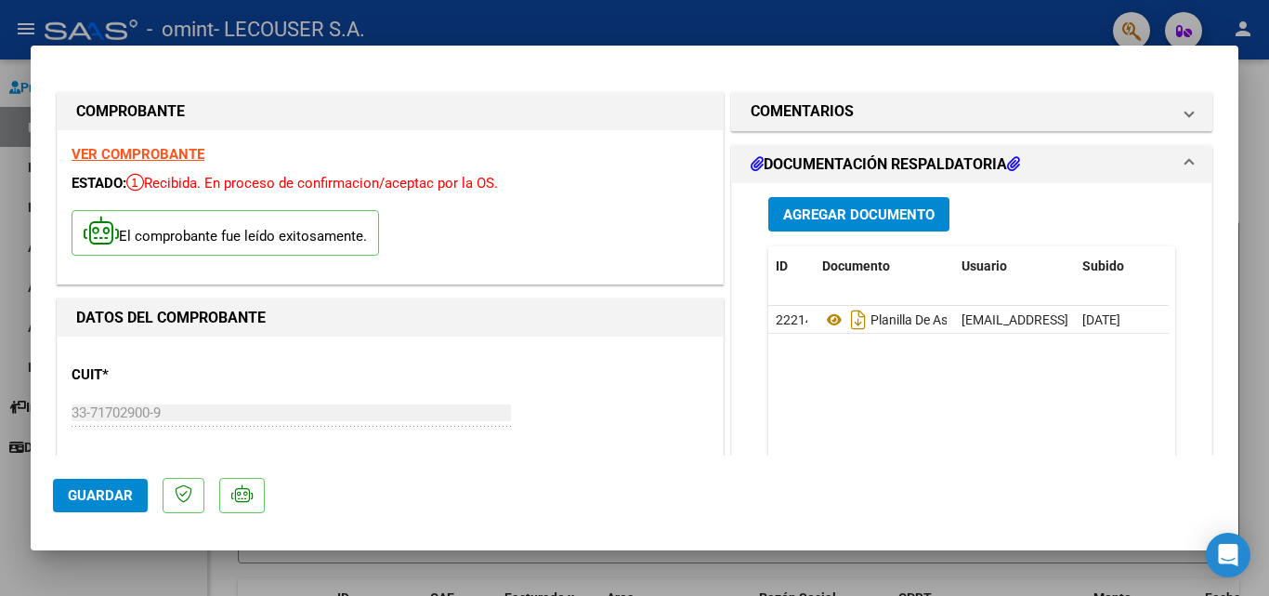
click at [1015, 165] on icon at bounding box center [1013, 163] width 13 height 15
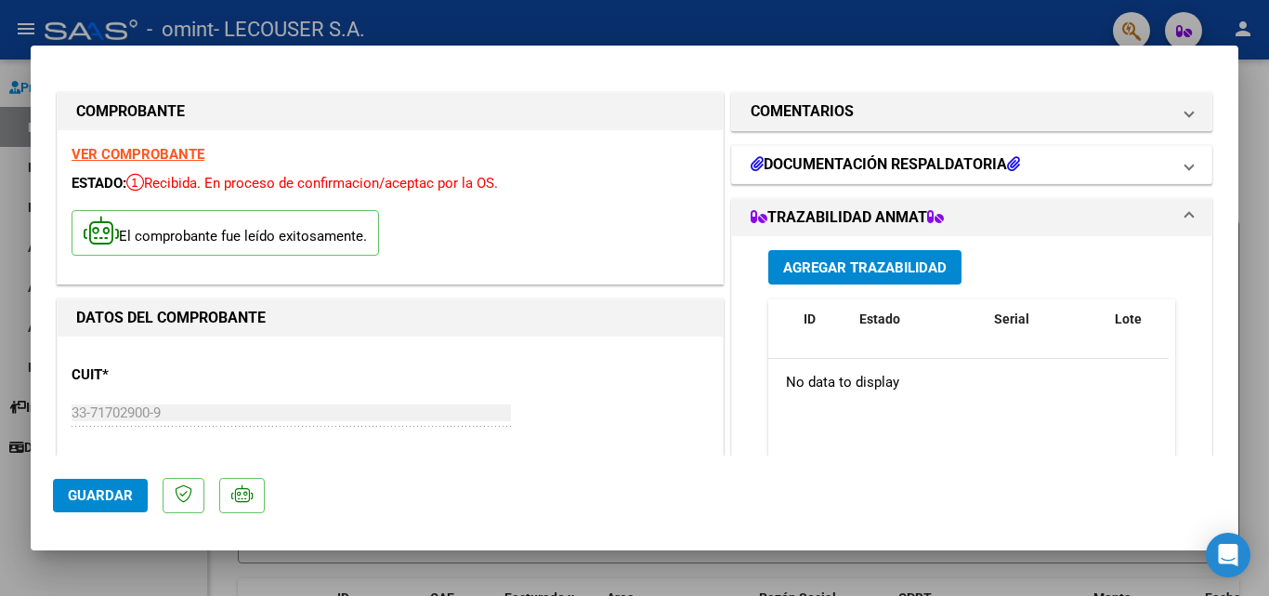
click at [1014, 169] on icon at bounding box center [1013, 163] width 13 height 15
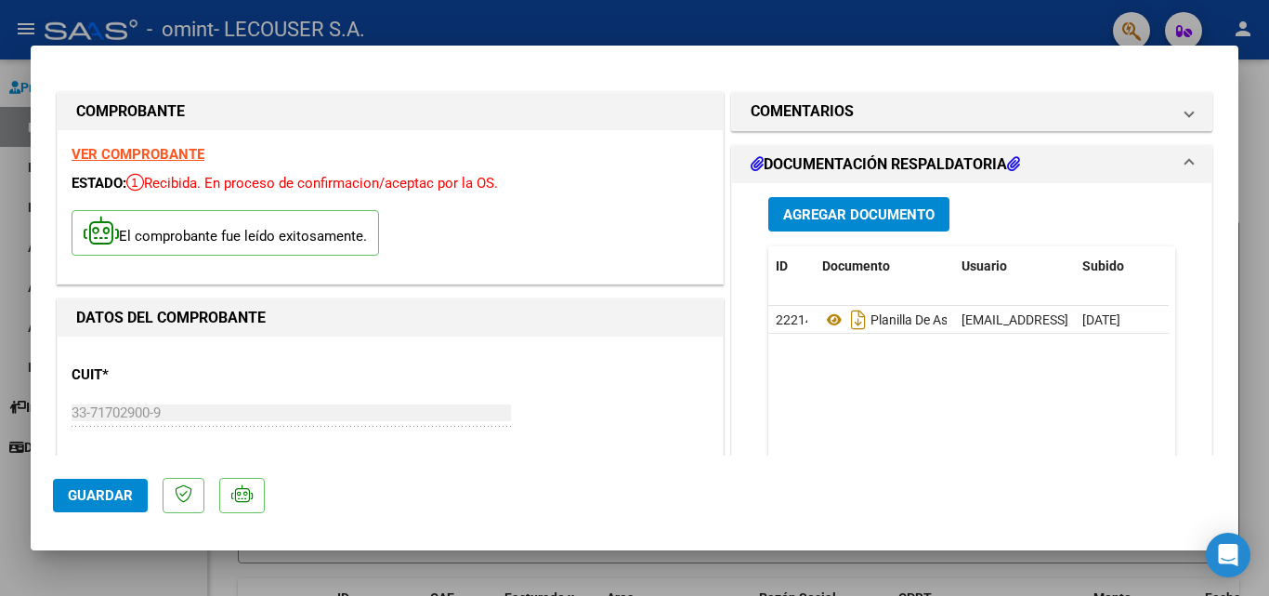
click at [831, 214] on span "Agregar Documento" at bounding box center [858, 214] width 151 height 17
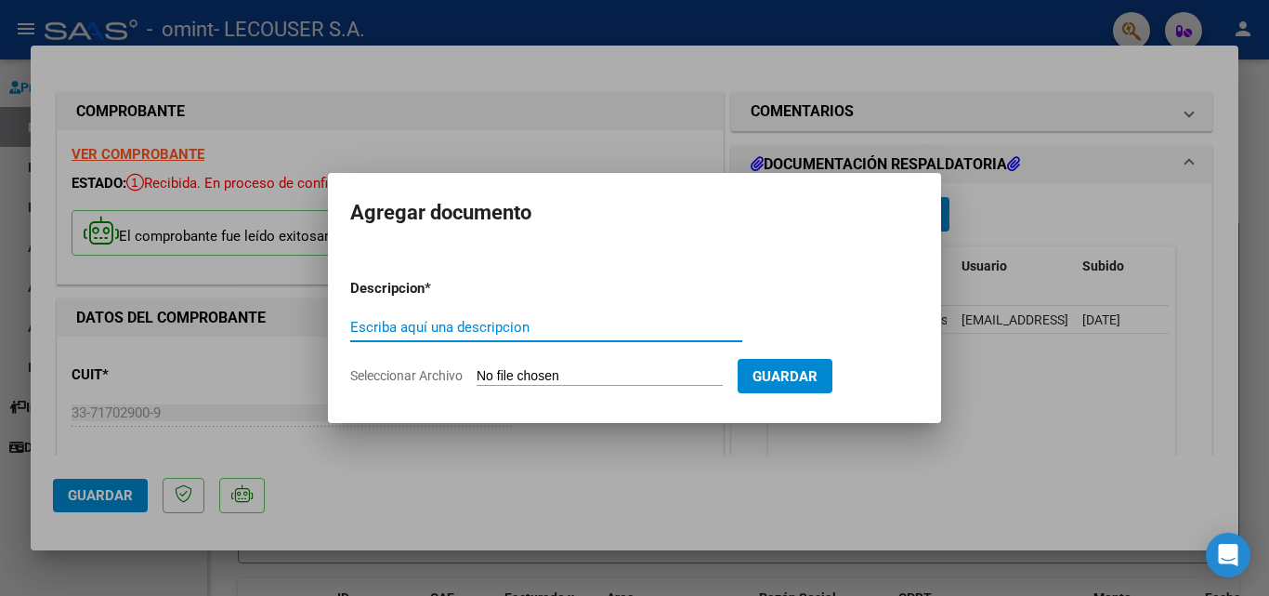
click at [1093, 344] on div at bounding box center [634, 298] width 1269 height 596
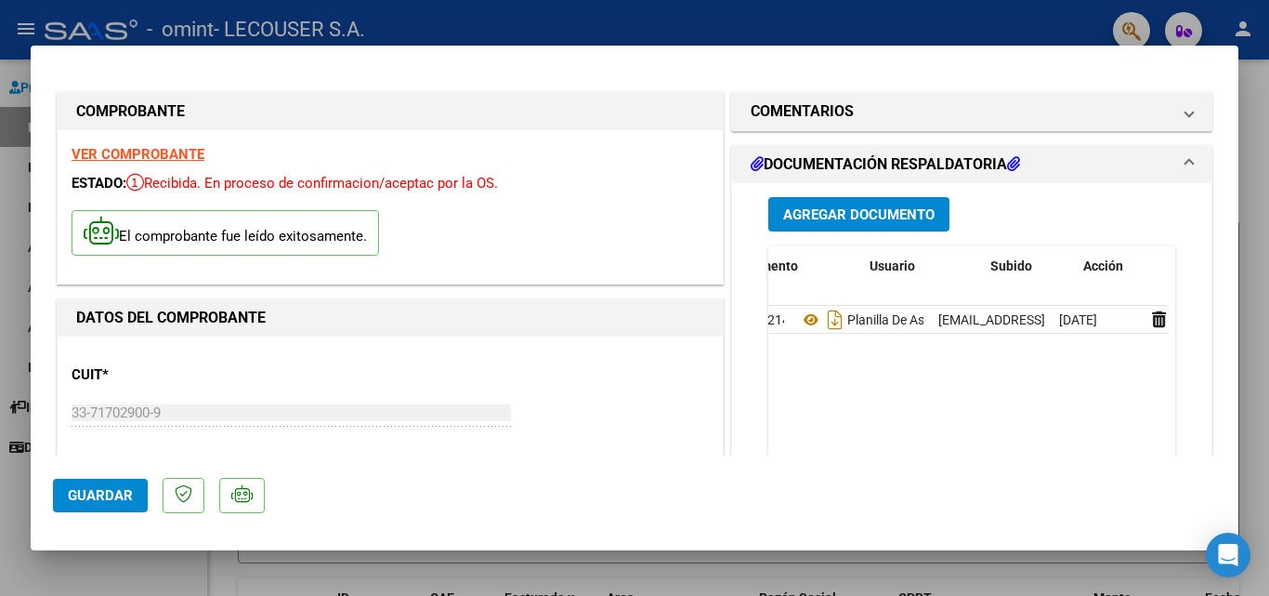
scroll to position [0, 92]
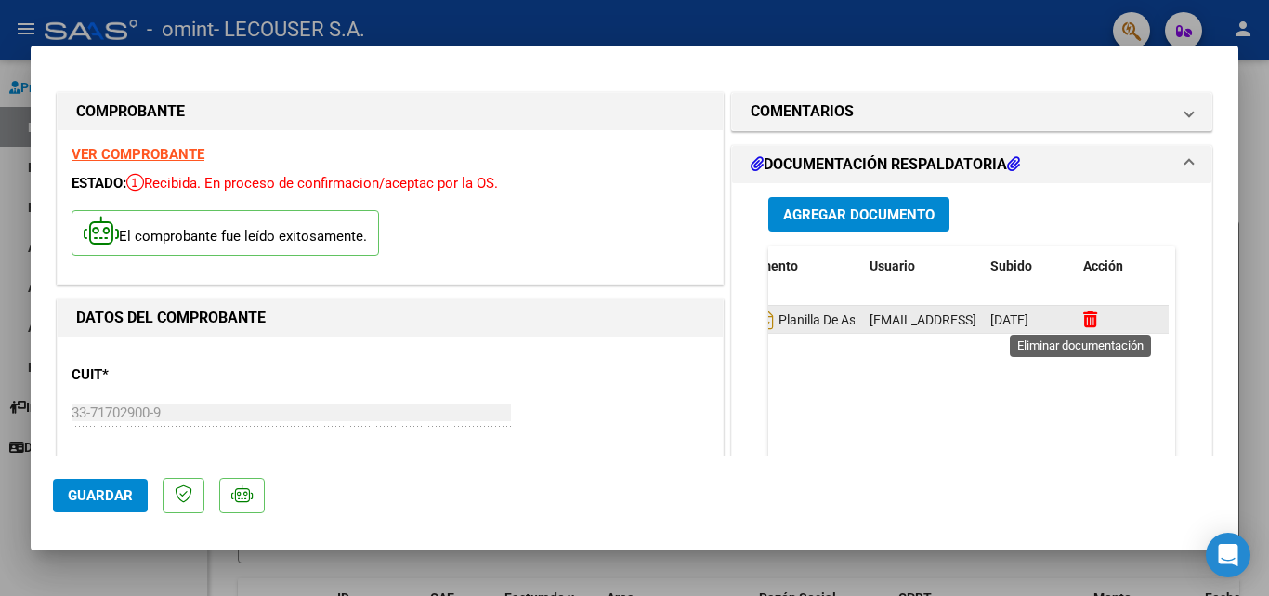
click at [1083, 324] on icon at bounding box center [1090, 319] width 14 height 18
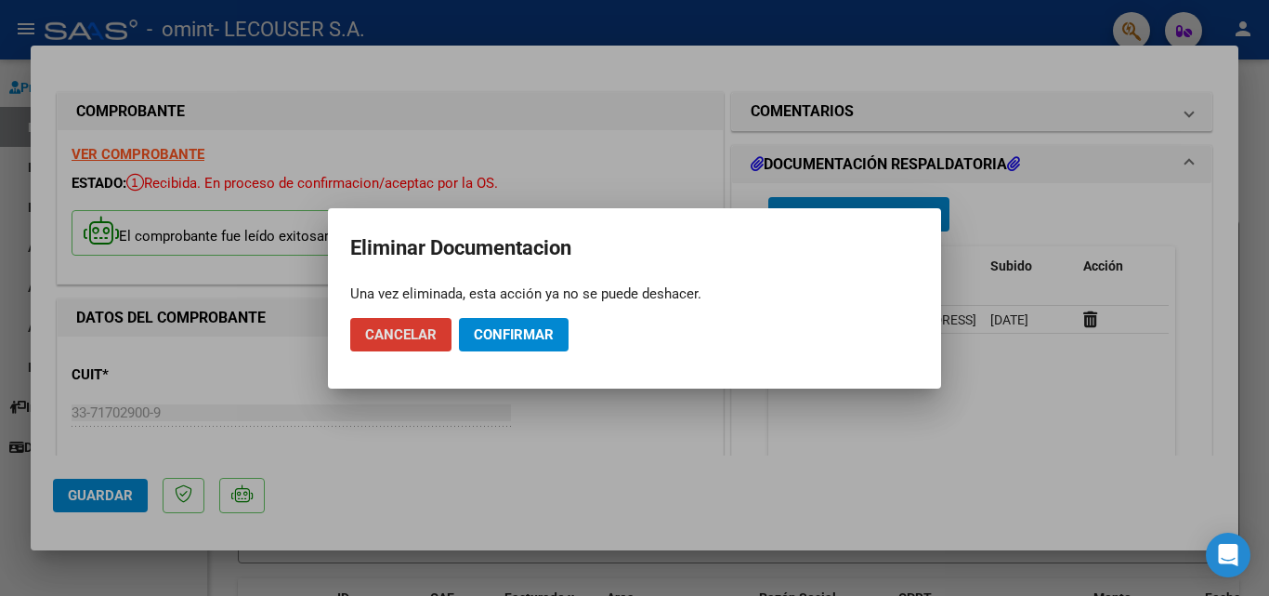
click at [476, 339] on span "Confirmar" at bounding box center [514, 334] width 80 height 17
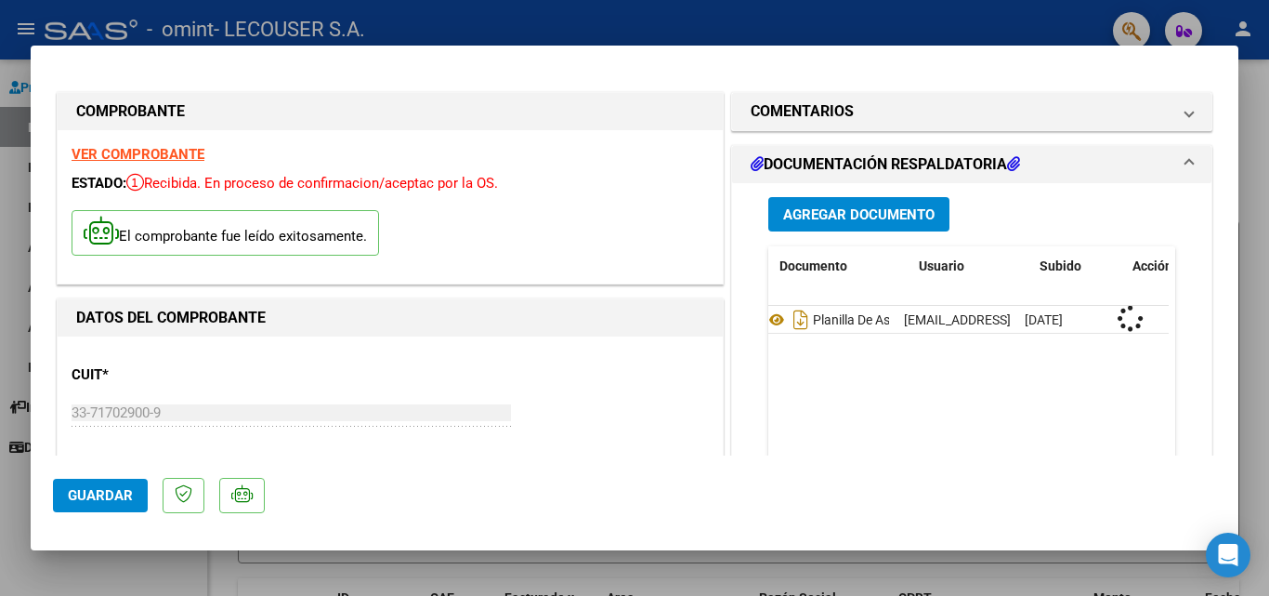
scroll to position [0, 0]
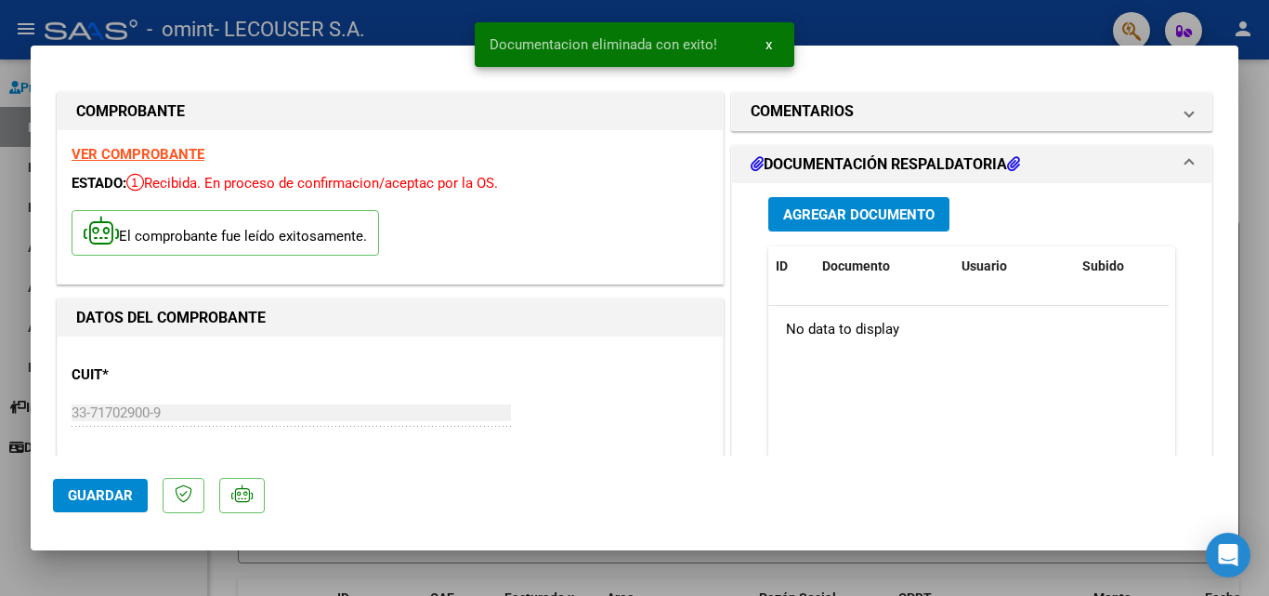
click at [824, 220] on span "Agregar Documento" at bounding box center [858, 214] width 151 height 17
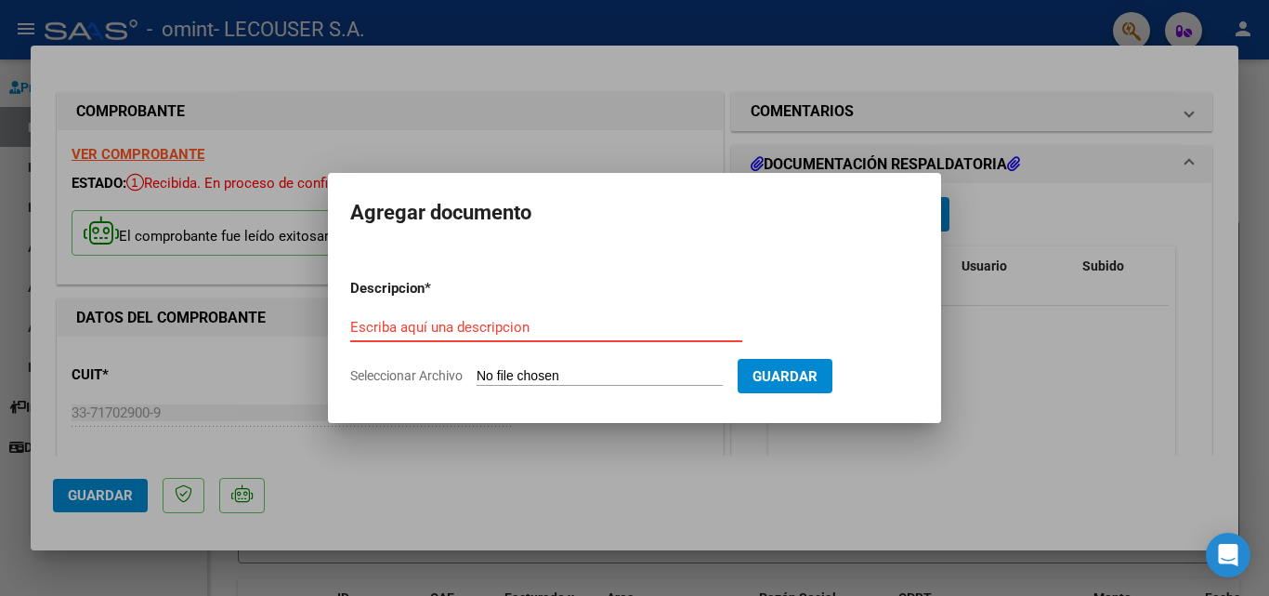
paste input "aireh318"
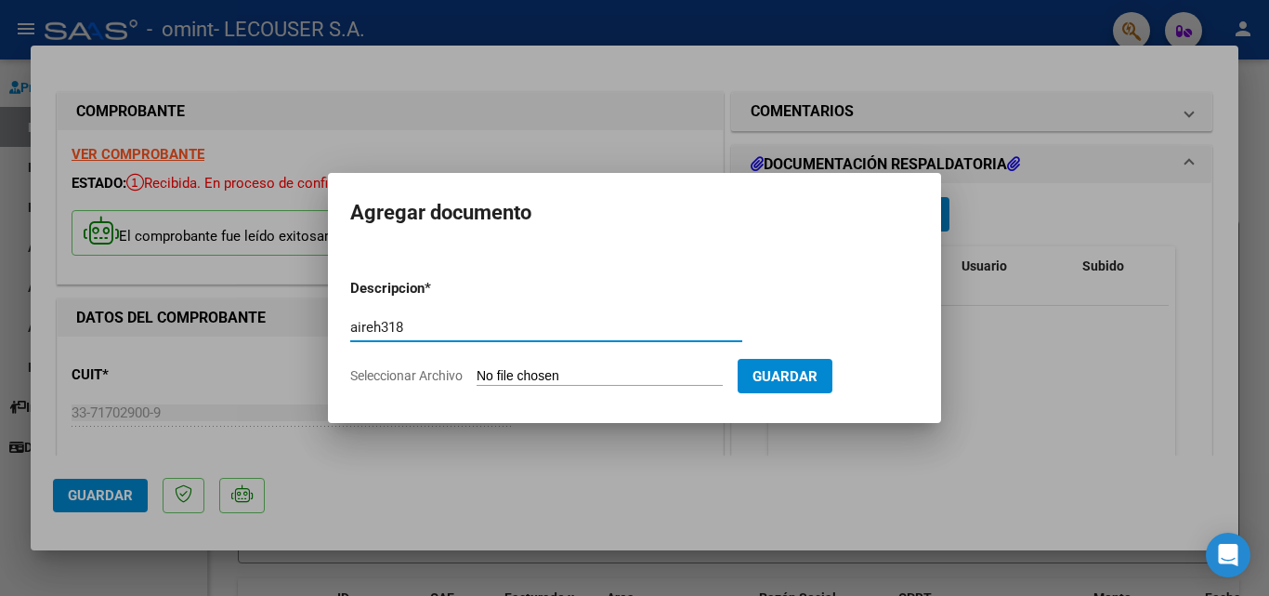
drag, startPoint x: 425, startPoint y: 327, endPoint x: 304, endPoint y: 331, distance: 120.9
click at [304, 331] on div "COMPROBANTE VER COMPROBANTE ESTADO: Recibida. En proceso de confirmacion/acepta…" at bounding box center [634, 298] width 1269 height 596
paste input "54.474.921"
type input "DNI 54.474.921"
click at [432, 366] on form "Descripcion * DNI 54.474.921 Escriba aquí una descripcion Seleccionar Archivo G…" at bounding box center [634, 332] width 569 height 136
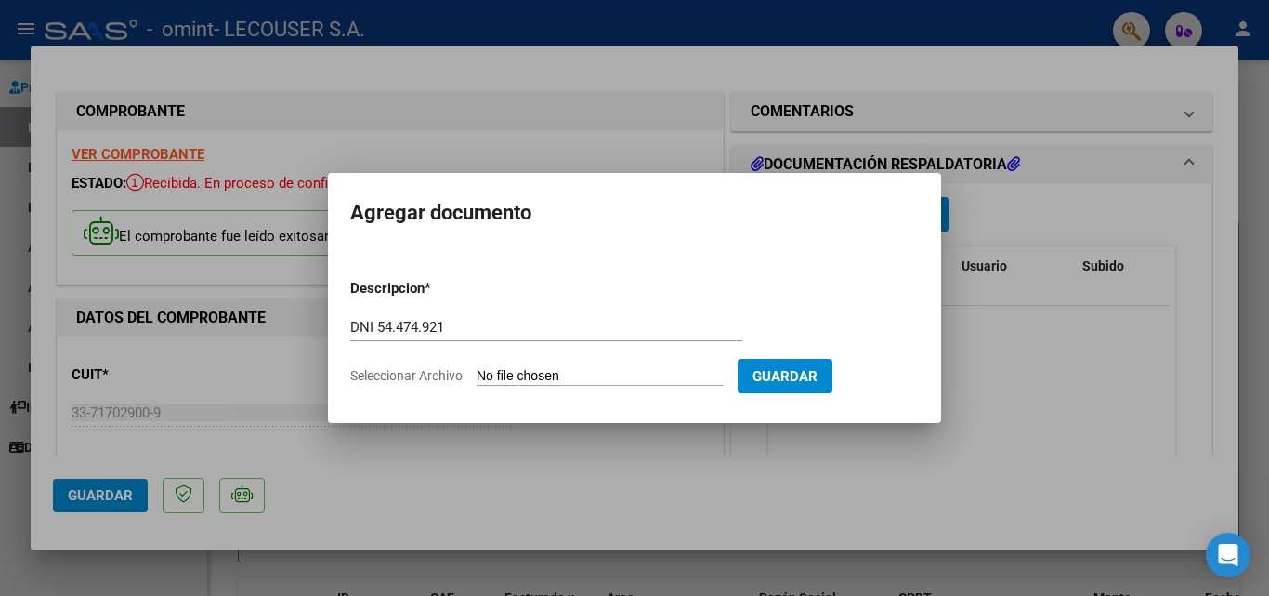
click at [575, 365] on form "Descripcion * DNI 54.474.921 Escriba aquí una descripcion Seleccionar Archivo G…" at bounding box center [634, 332] width 569 height 136
click at [558, 374] on input "Seleccionar Archivo" at bounding box center [600, 377] width 246 height 18
type input "C:\fakepath\Ruiz Bruno Junio 2025.pdf"
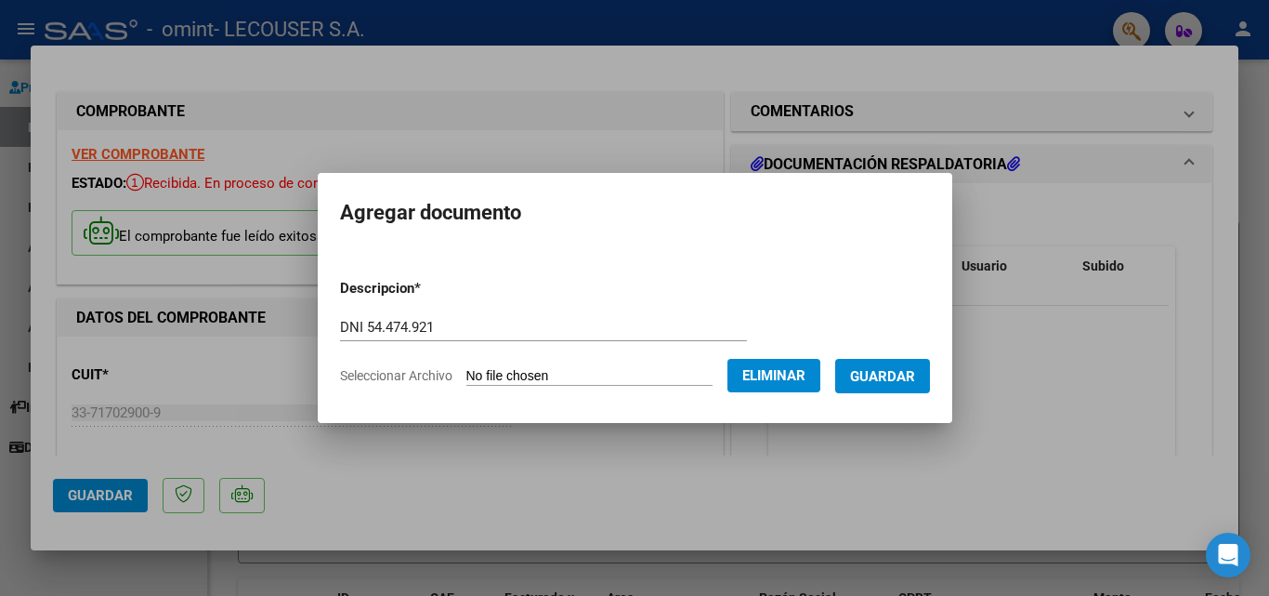
click at [519, 309] on form "Descripcion * DNI 54.474.921 Escriba aquí una descripcion Seleccionar Archivo E…" at bounding box center [635, 332] width 590 height 136
click at [340, 331] on input "DNI 54.474.921" at bounding box center [543, 327] width 407 height 17
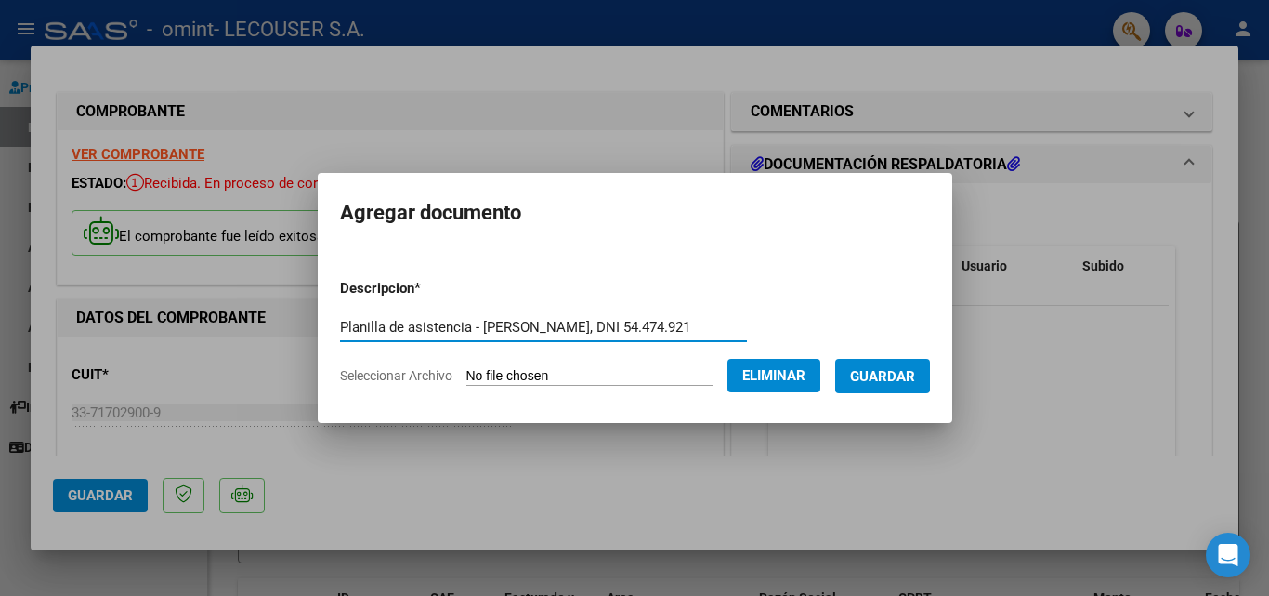
type input "Planilla de asistencia - Ruiz Bruno, DNI 54.474.921"
click at [909, 378] on span "Guardar" at bounding box center [882, 376] width 65 height 17
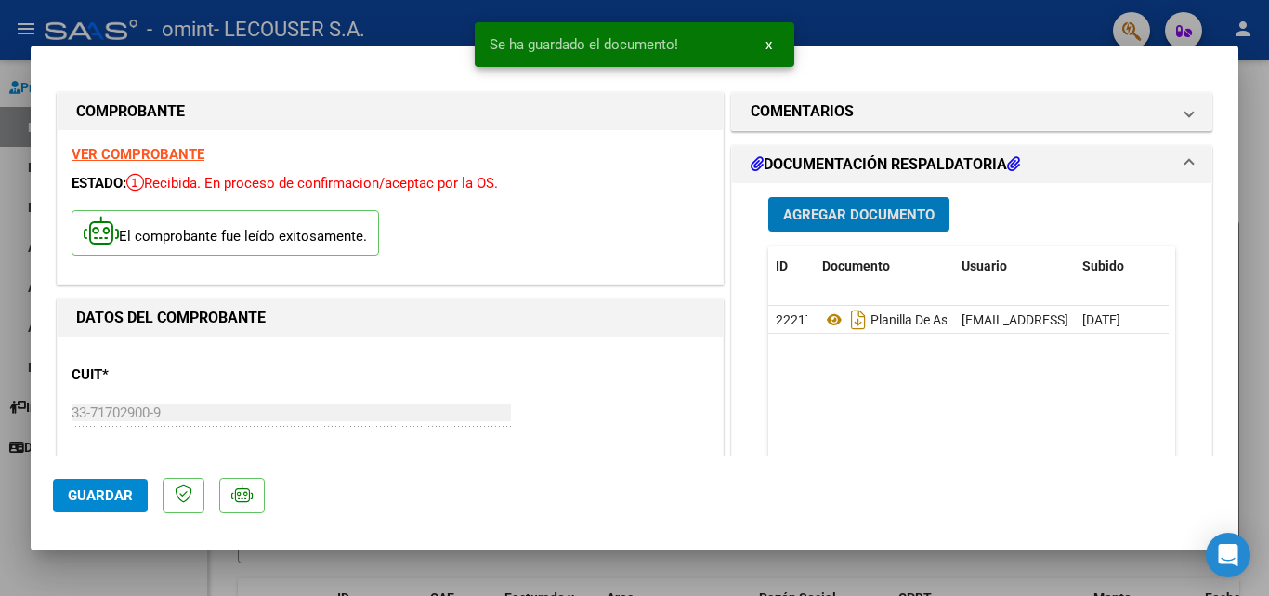
click at [767, 43] on span "x" at bounding box center [769, 44] width 7 height 17
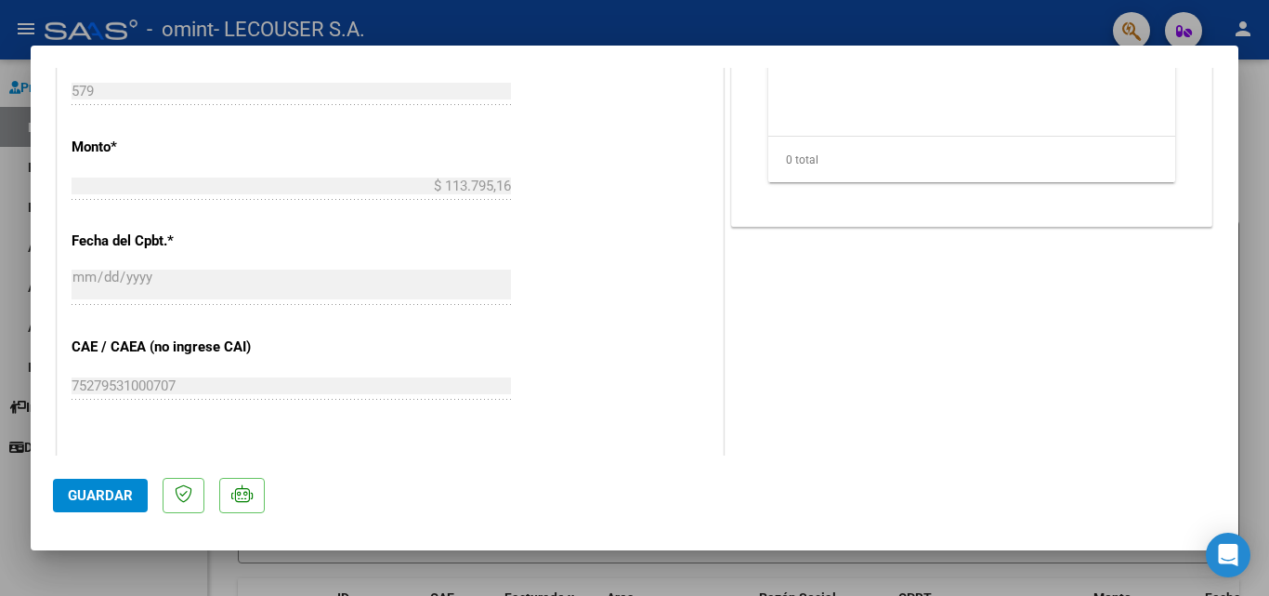
scroll to position [806, 0]
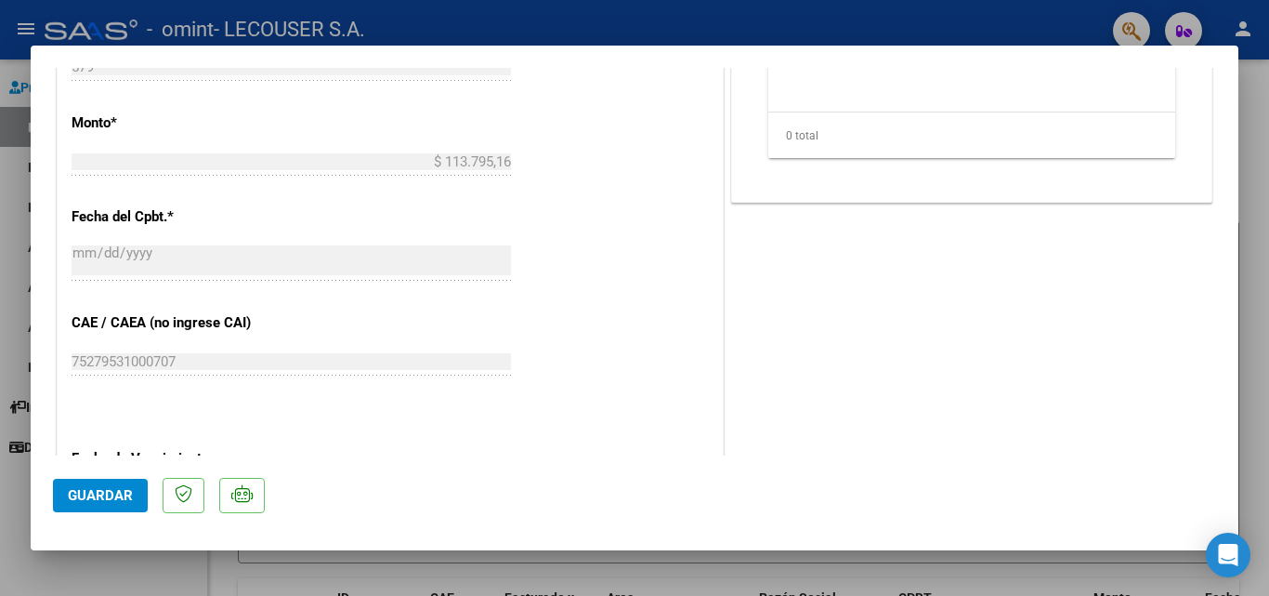
click at [122, 495] on span "Guardar" at bounding box center [100, 495] width 65 height 17
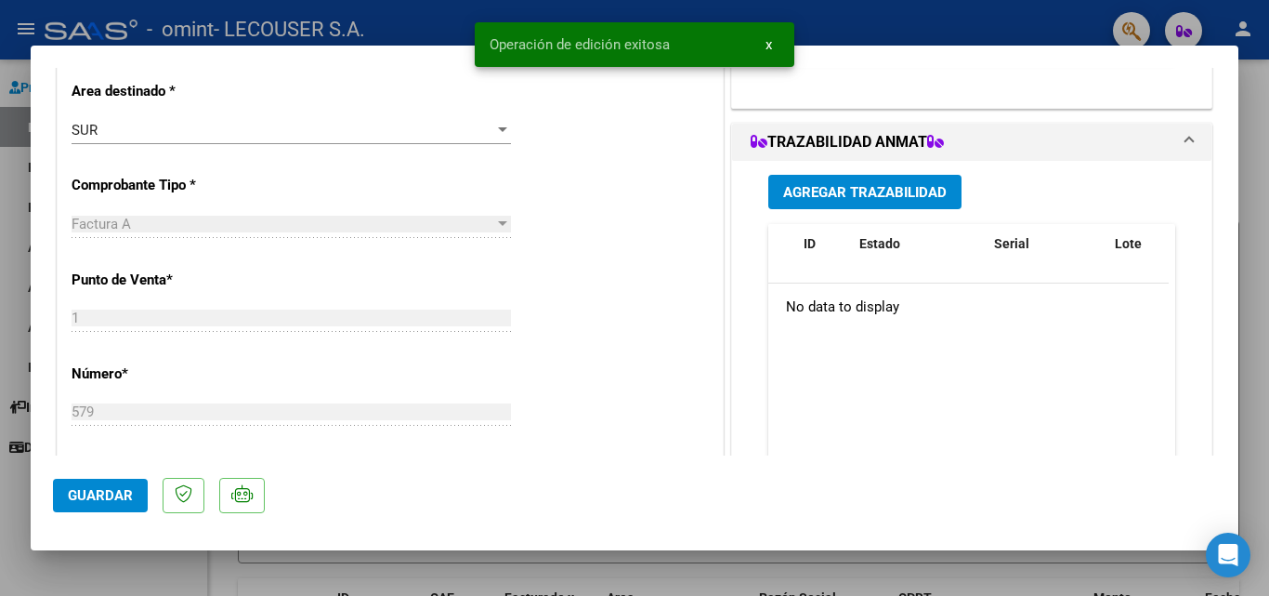
scroll to position [0, 0]
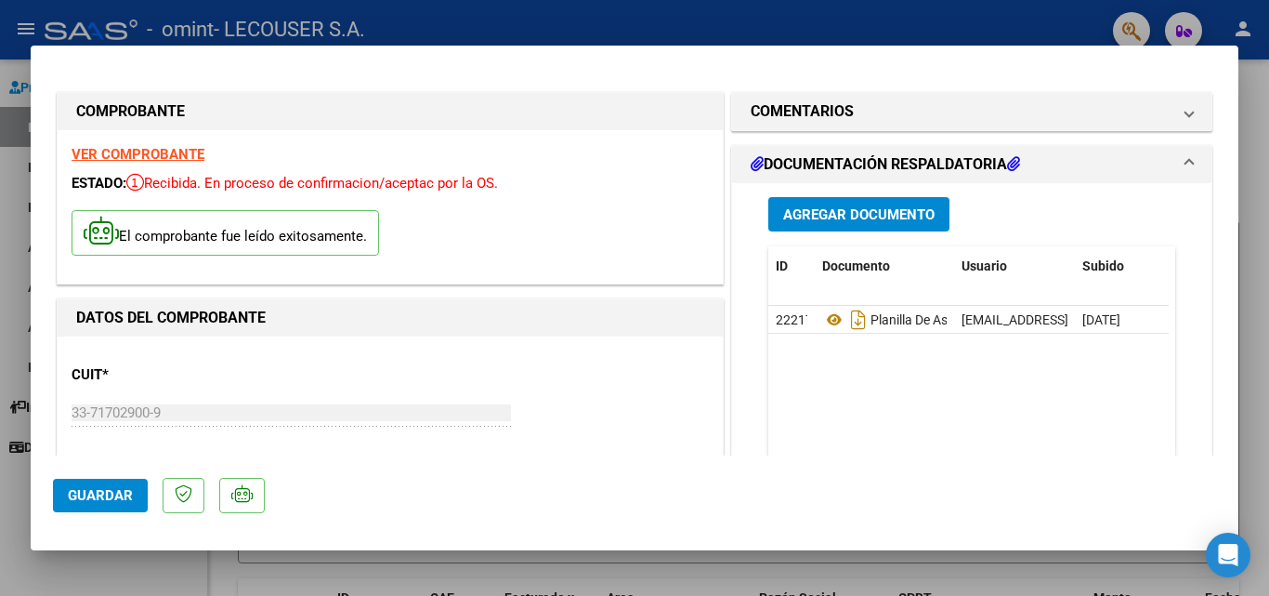
click at [270, 571] on div at bounding box center [634, 298] width 1269 height 596
type input "$ 0,00"
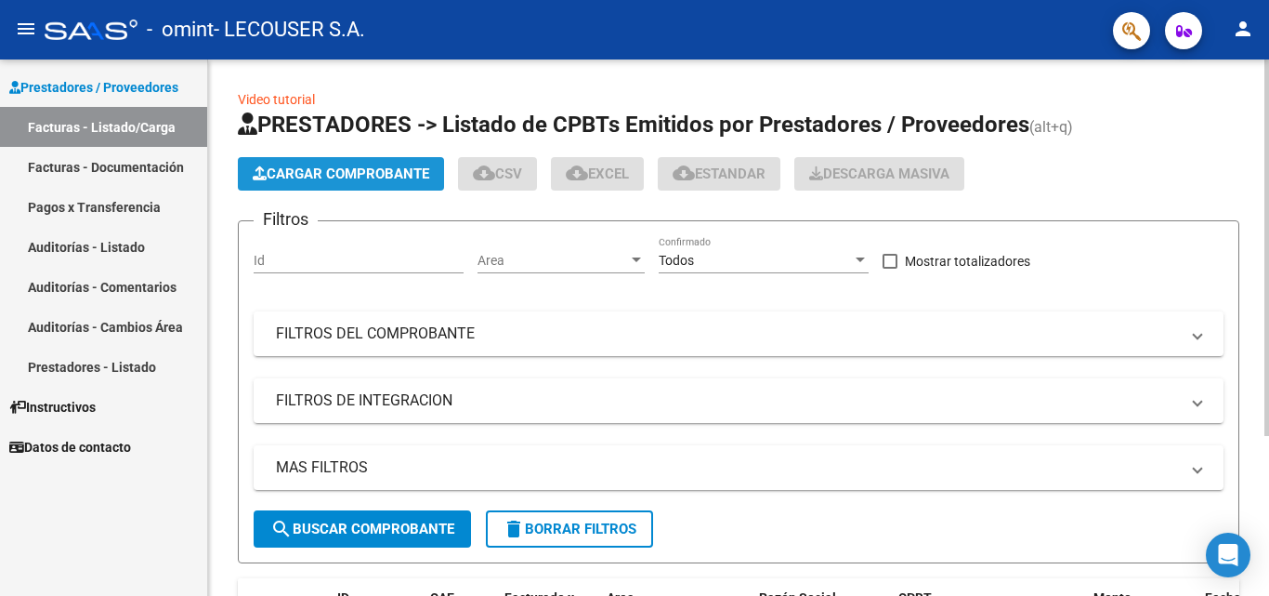
click at [395, 175] on span "Cargar Comprobante" at bounding box center [341, 173] width 177 height 17
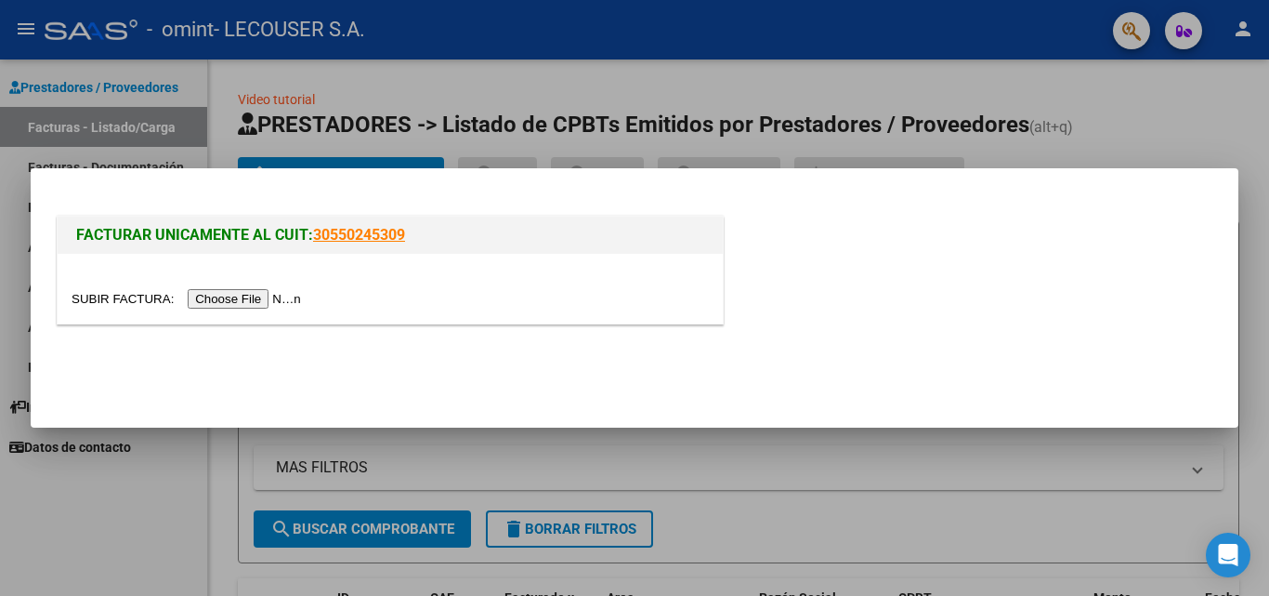
click at [272, 302] on input "file" at bounding box center [189, 299] width 235 height 20
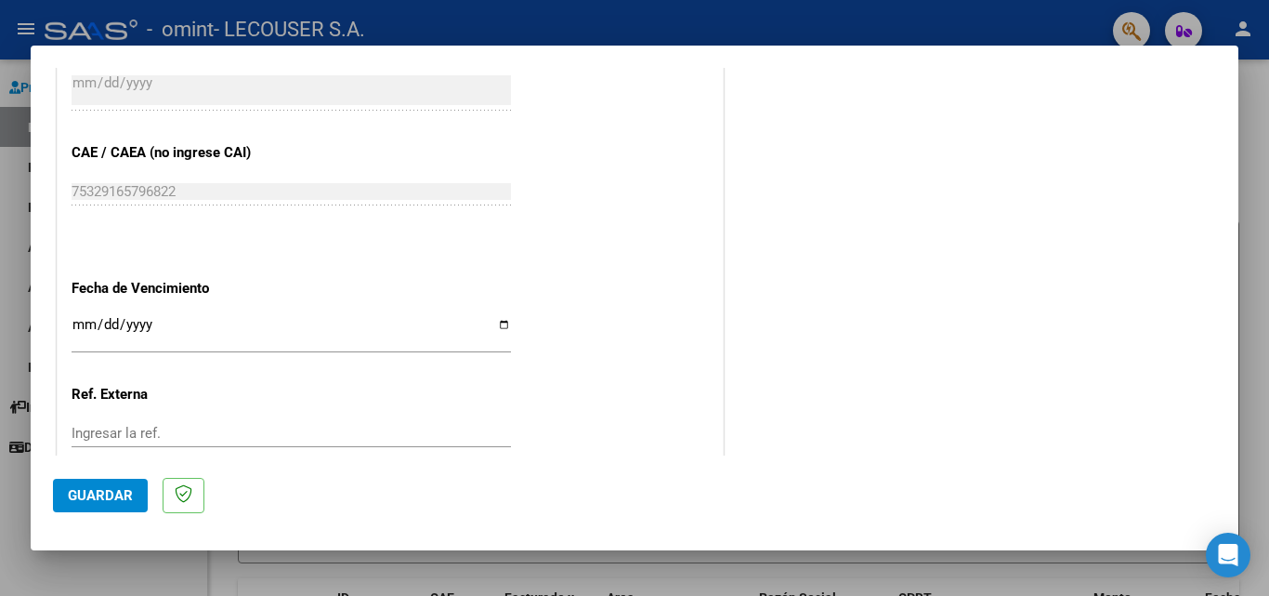
scroll to position [903, 0]
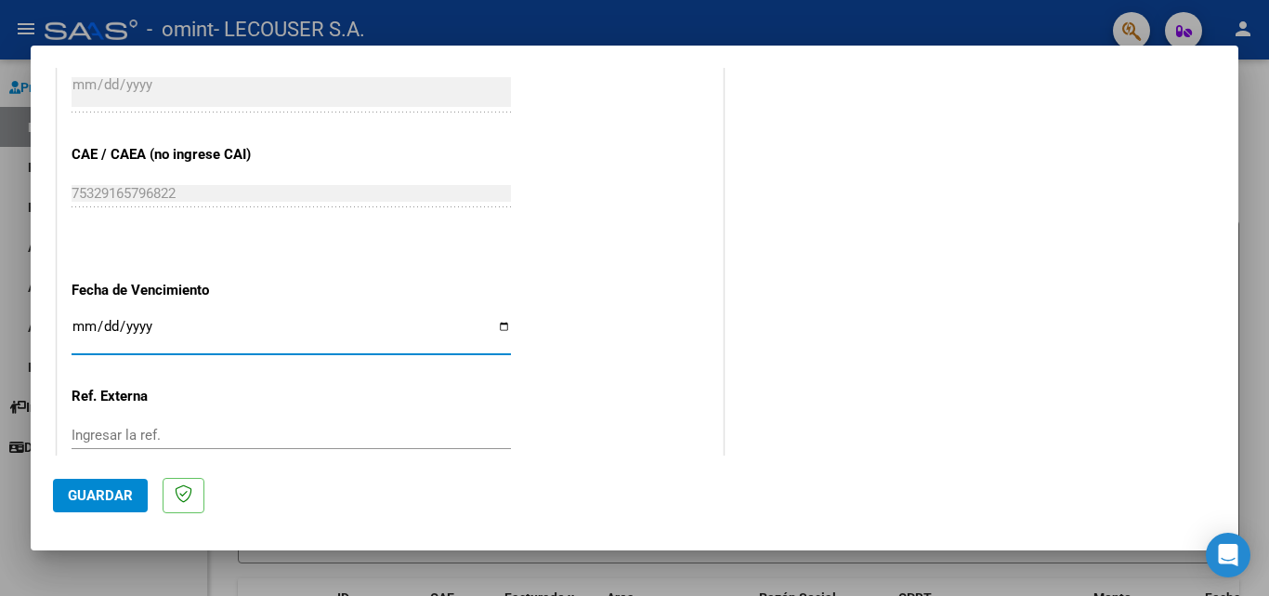
click at [174, 331] on input "Ingresar la fecha" at bounding box center [292, 334] width 440 height 30
click at [494, 329] on input "Ingresar la fecha" at bounding box center [292, 334] width 440 height 30
type input "2025-08-14"
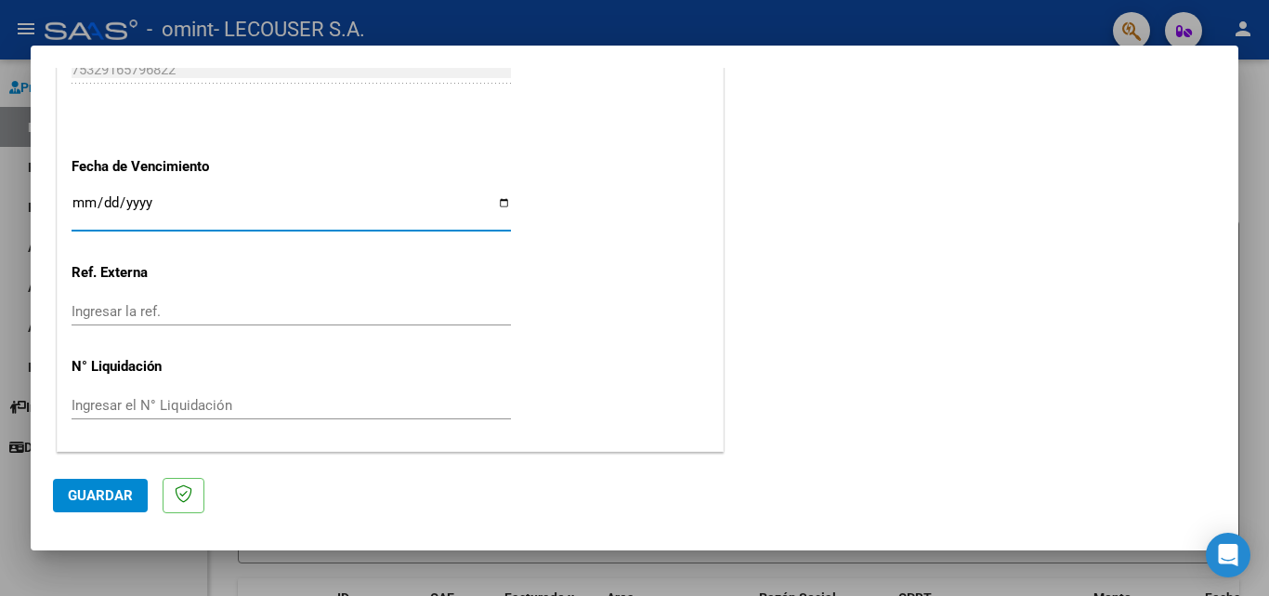
scroll to position [1027, 0]
click at [92, 490] on span "Guardar" at bounding box center [100, 495] width 65 height 17
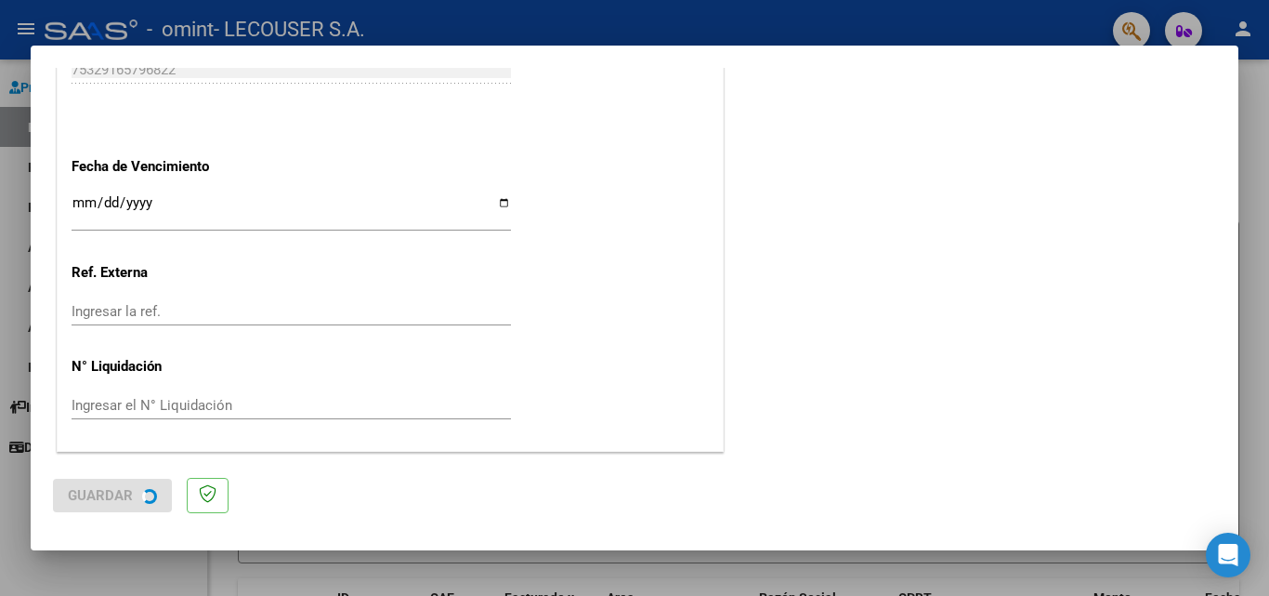
scroll to position [0, 0]
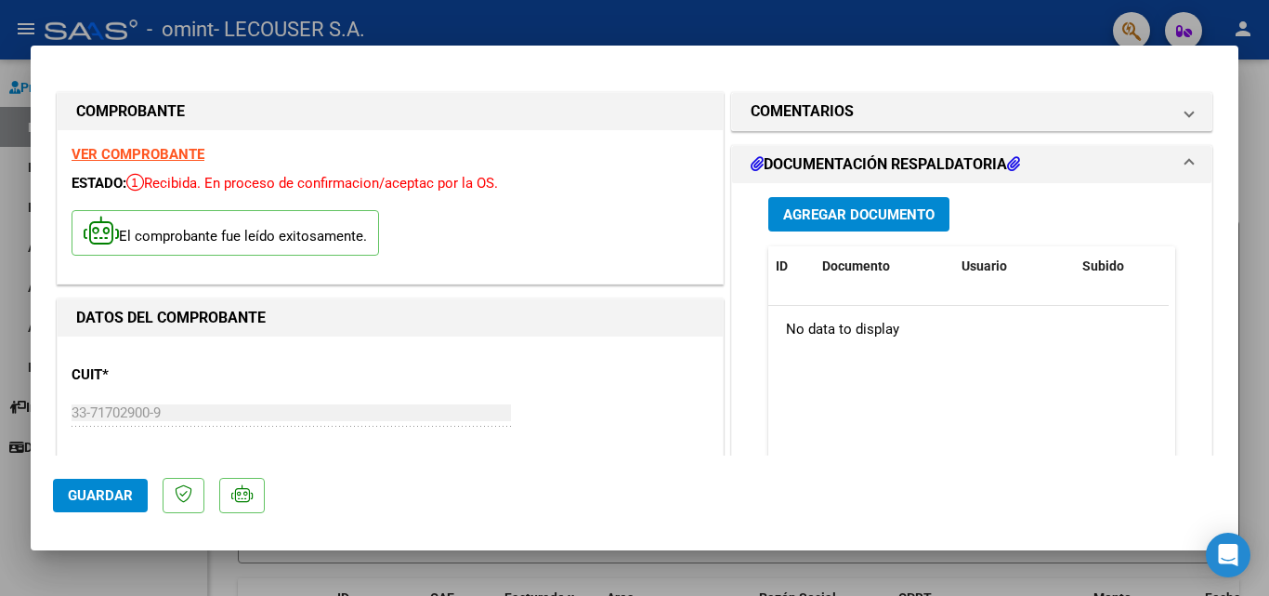
click at [830, 217] on span "Agregar Documento" at bounding box center [858, 214] width 151 height 17
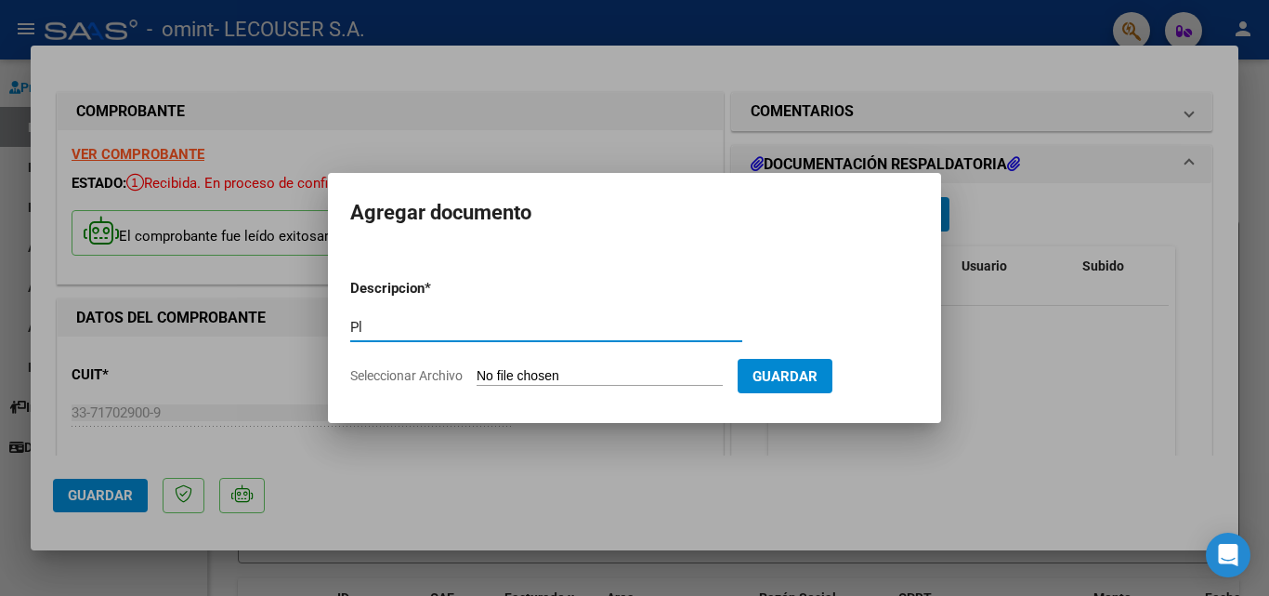
type input "P"
paste input "54.474.921"
type input "Planilla de asistencia mensual - Ruiz Bruno, DNI 54.474.921"
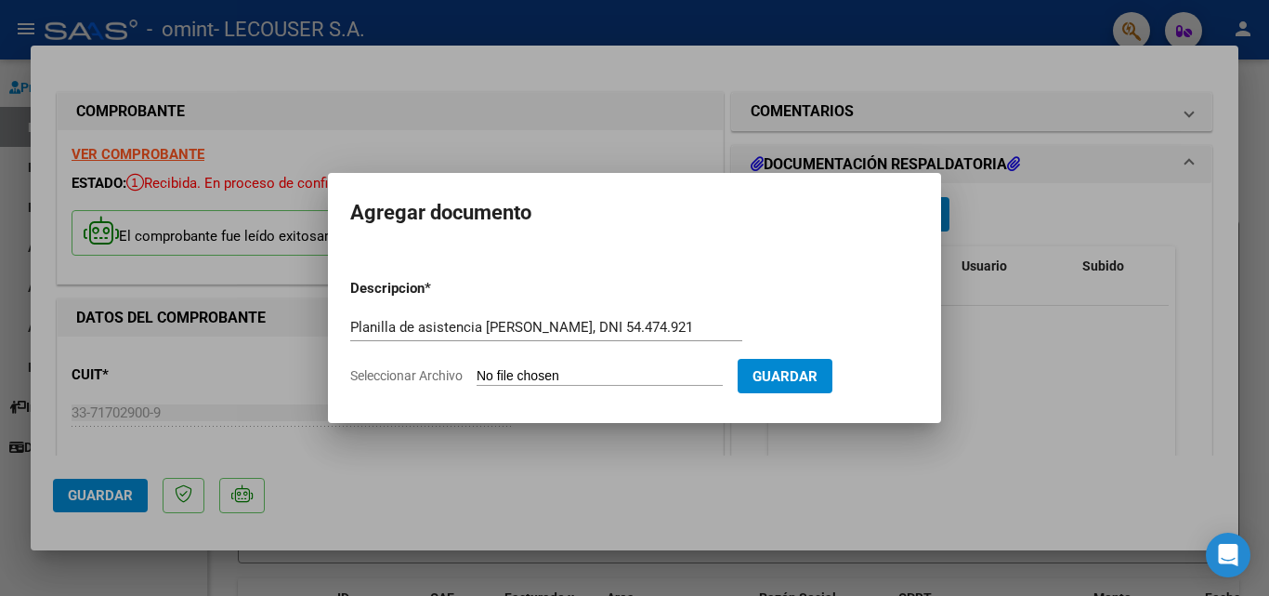
click at [520, 379] on input "Seleccionar Archivo" at bounding box center [600, 377] width 246 height 18
type input "C:\fakepath\Ruiz Bruno - julio 2025.pdf"
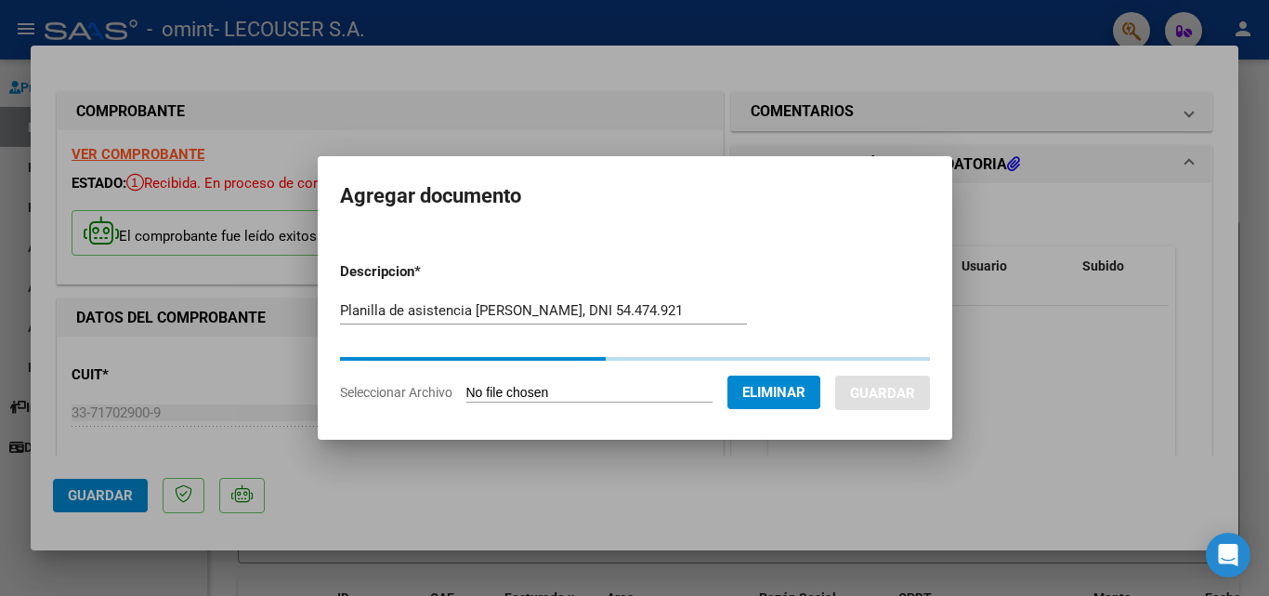
click at [840, 273] on form "Descripcion * Planilla de asistencia mensual - Ruiz Bruno, DNI 54.474.921 Escri…" at bounding box center [635, 331] width 590 height 169
click at [670, 302] on input "Planilla de asistencia mensual - Ruiz Bruno, DNI 54.474.921" at bounding box center [543, 310] width 407 height 17
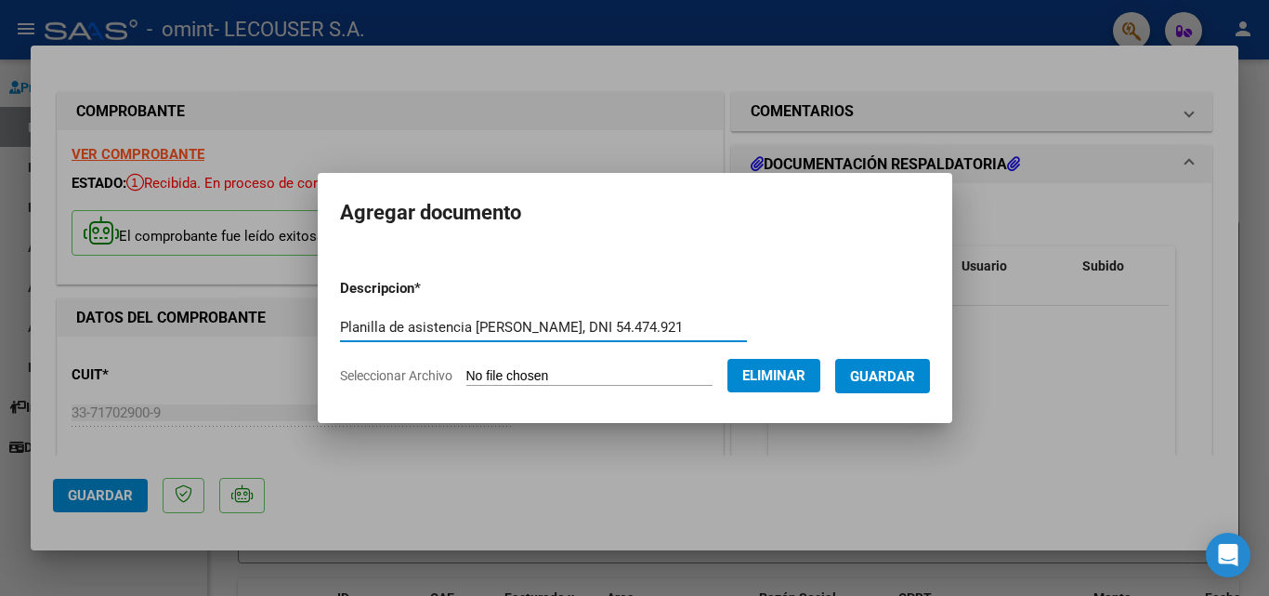
click at [879, 382] on span "Guardar" at bounding box center [882, 376] width 65 height 17
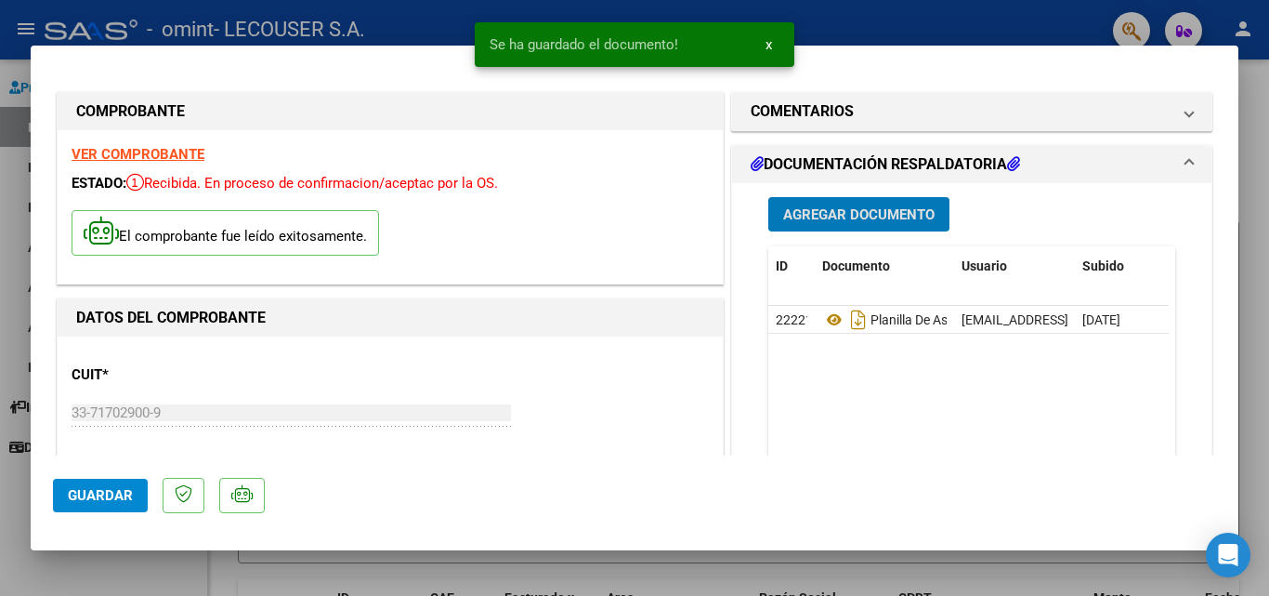
click at [92, 496] on span "Guardar" at bounding box center [100, 495] width 65 height 17
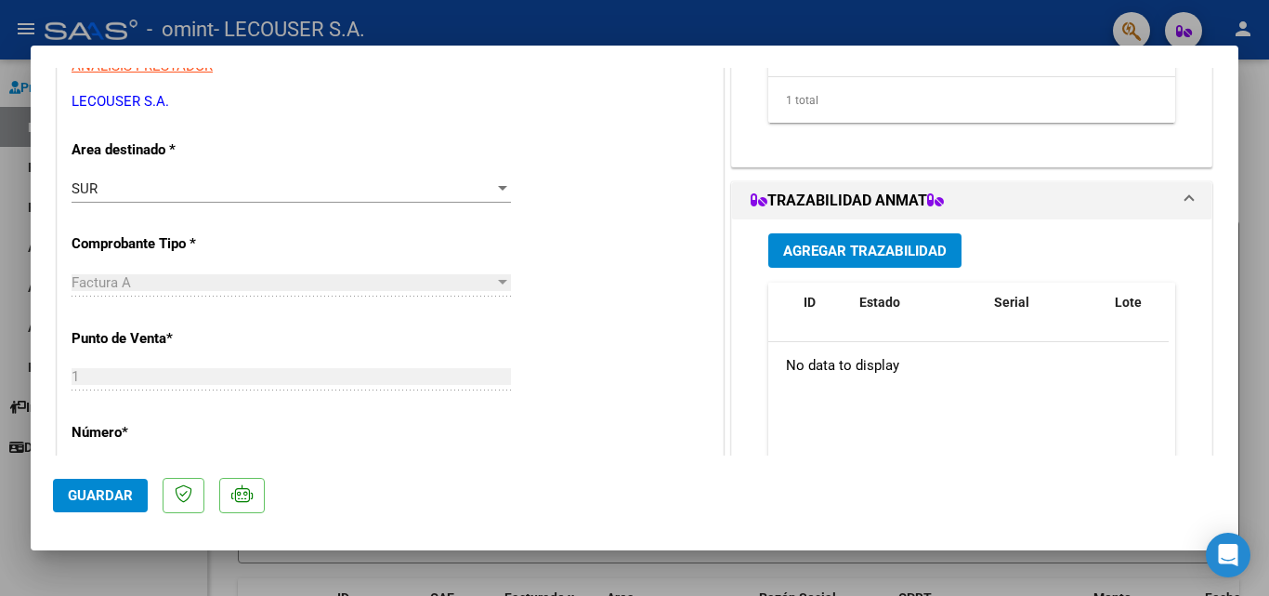
scroll to position [681, 0]
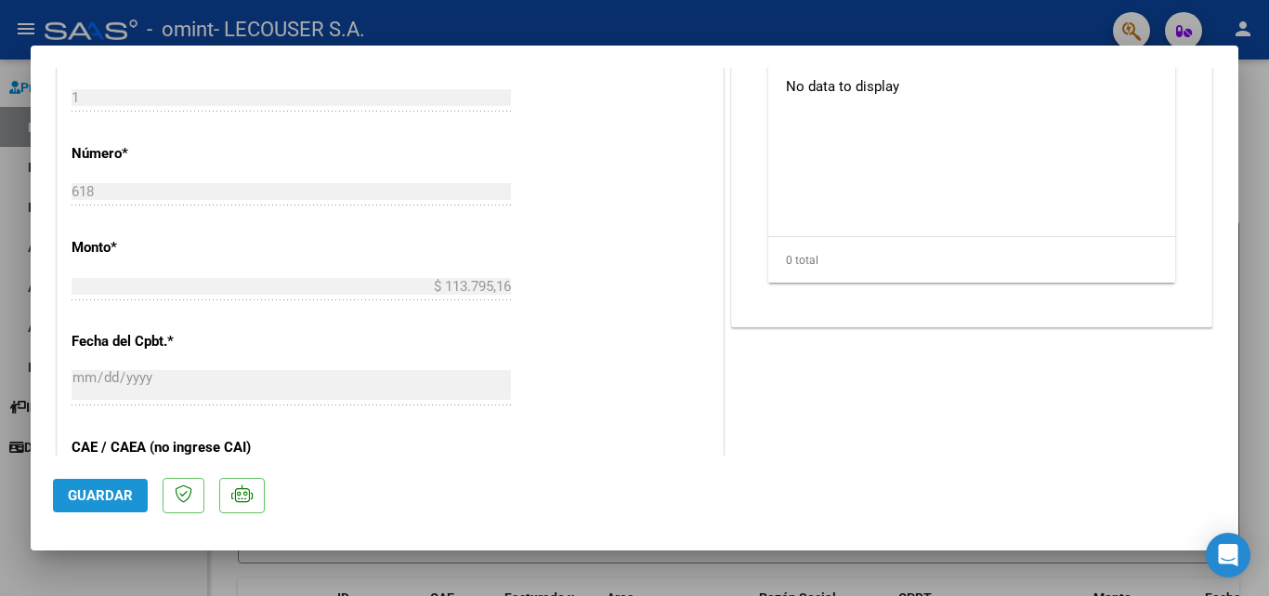
click at [118, 500] on span "Guardar" at bounding box center [100, 495] width 65 height 17
click at [0, 466] on div at bounding box center [634, 298] width 1269 height 596
type input "$ 0,00"
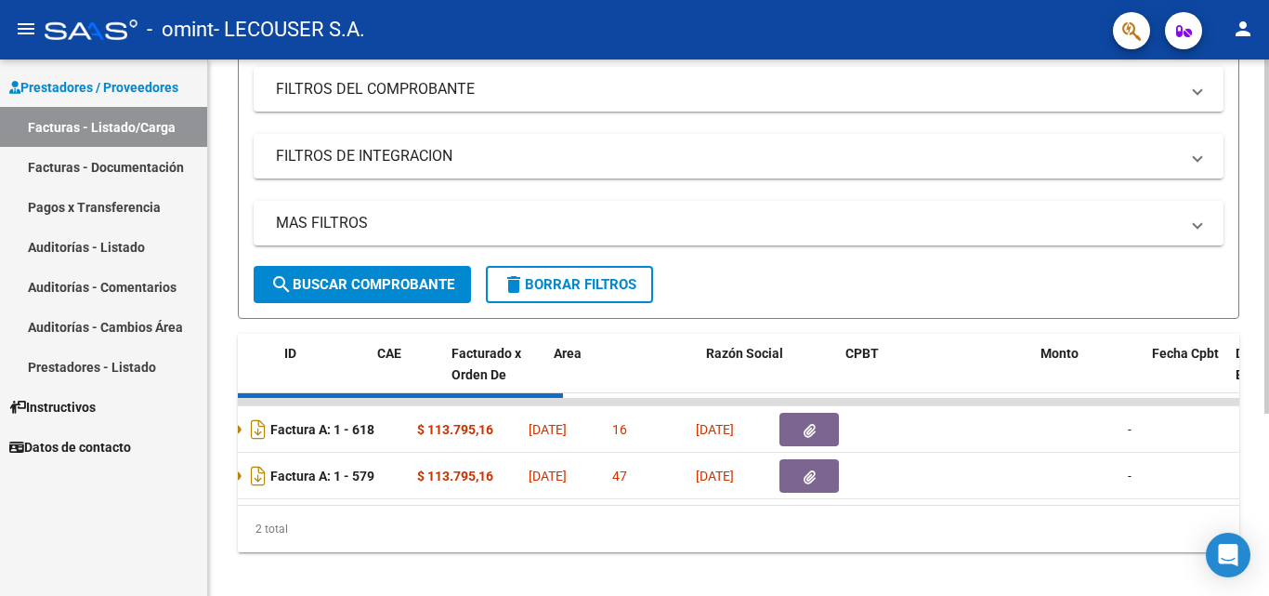
scroll to position [0, 0]
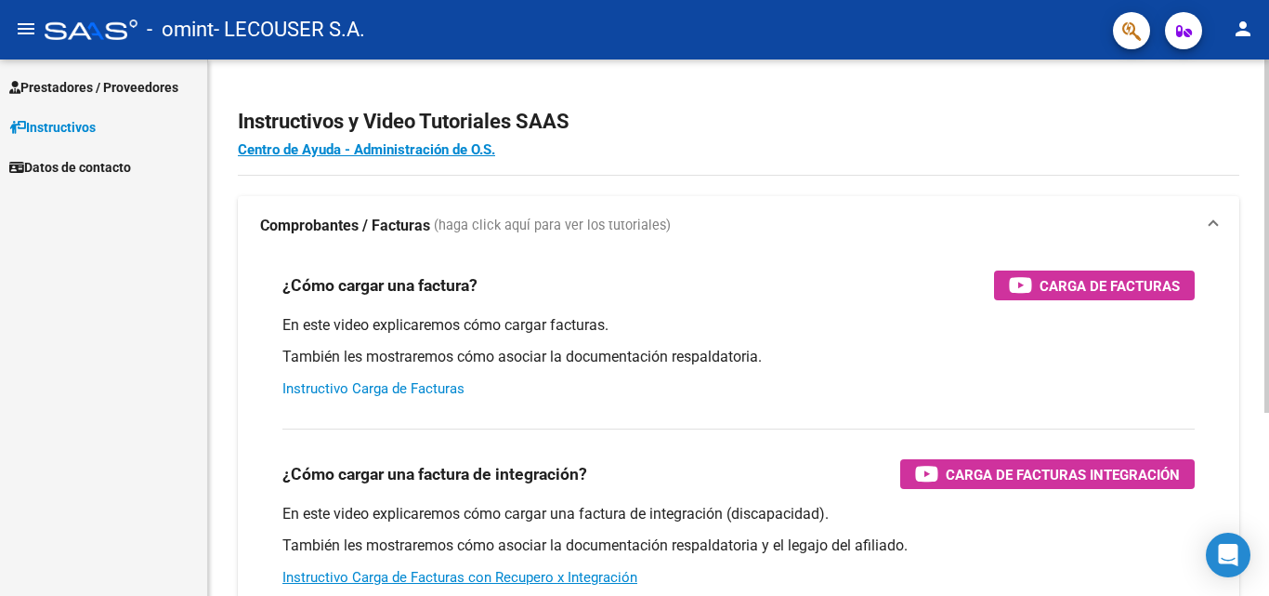
click at [355, 386] on link "Instructivo Carga de Facturas" at bounding box center [373, 388] width 182 height 17
